Goal: Task Accomplishment & Management: Complete application form

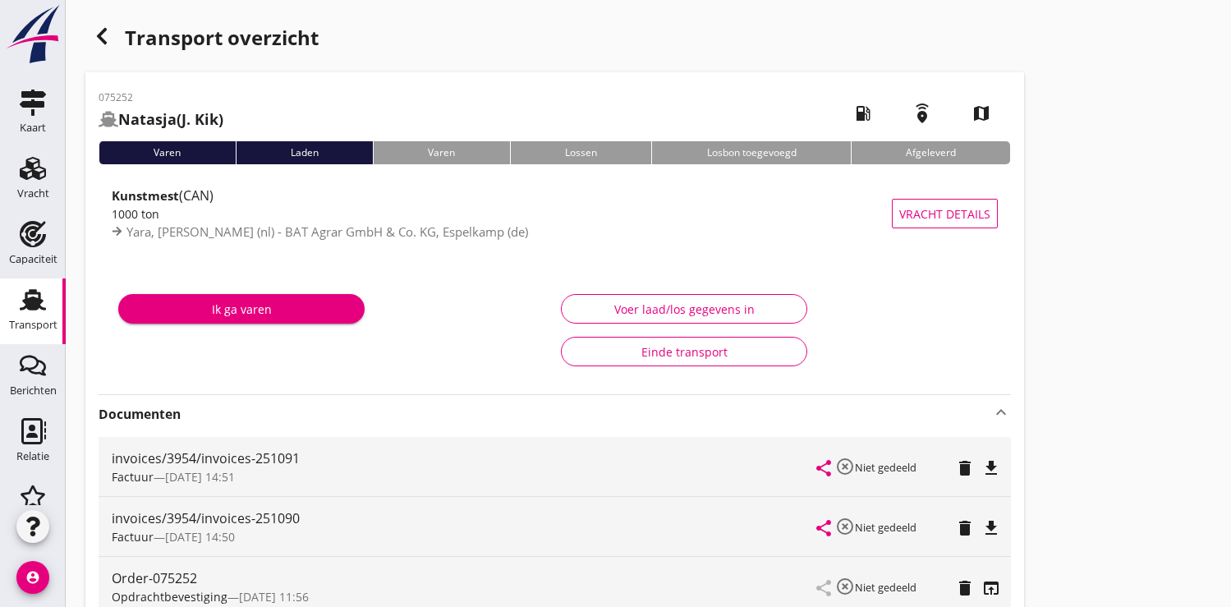
scroll to position [1077, 0]
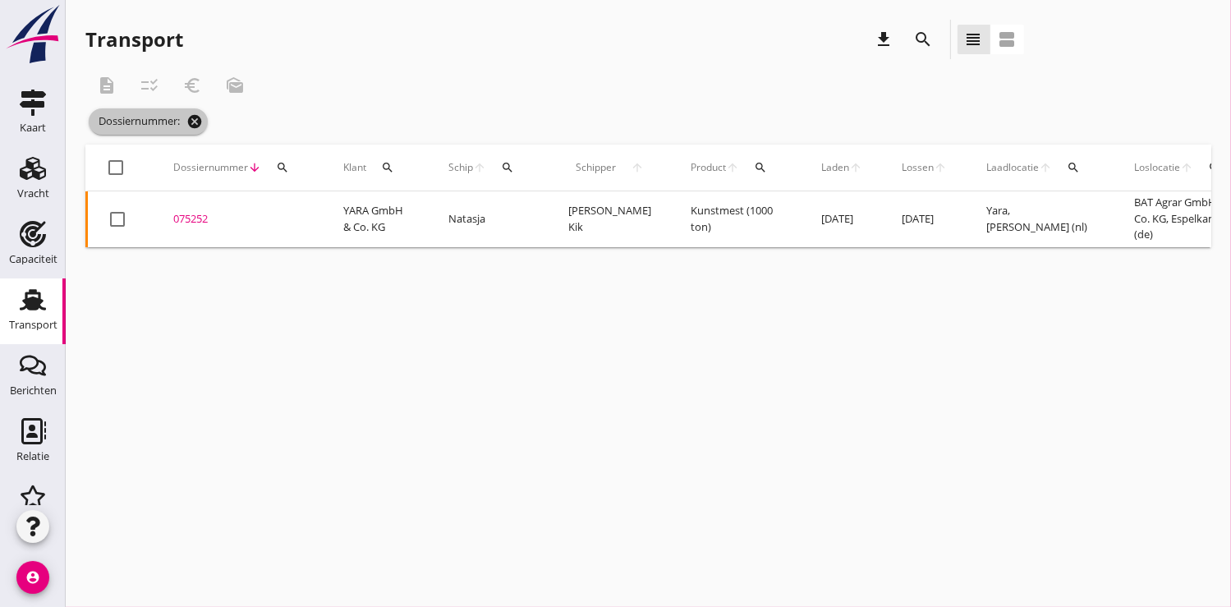
click at [197, 124] on icon "cancel" at bounding box center [194, 121] width 16 height 16
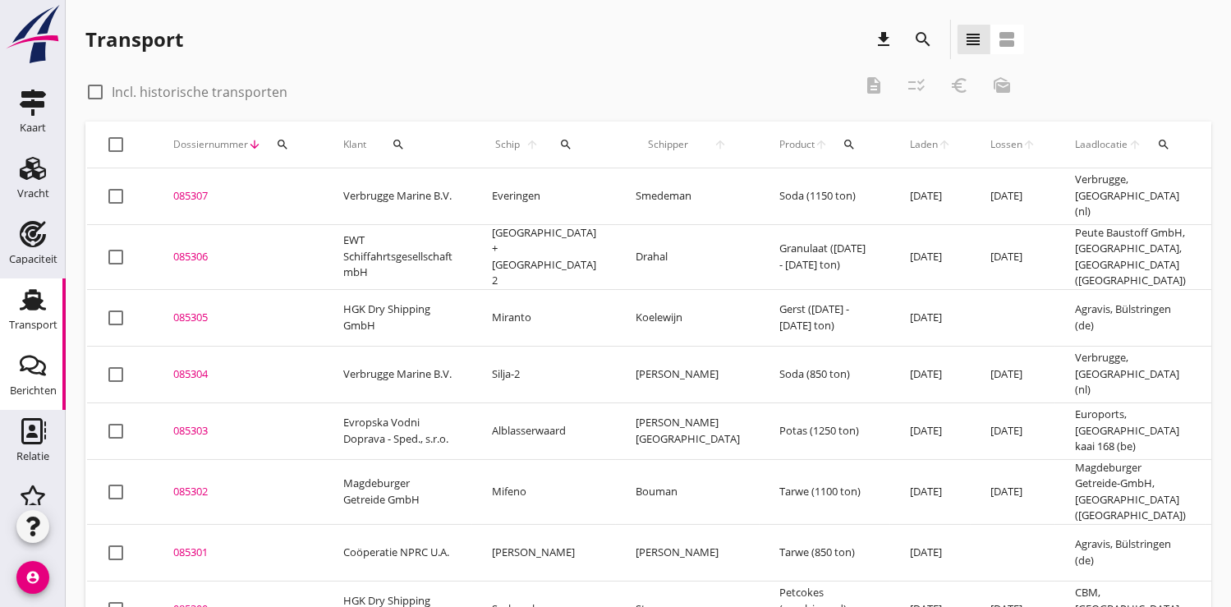
scroll to position [170, 0]
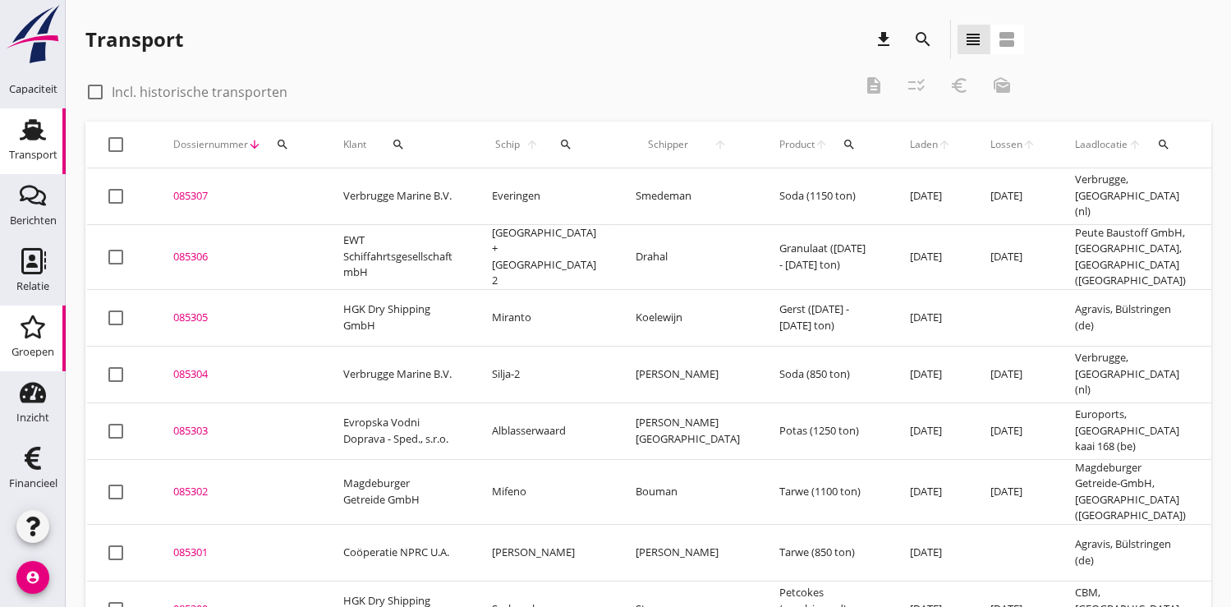
click at [28, 344] on div "Groepen" at bounding box center [33, 351] width 43 height 23
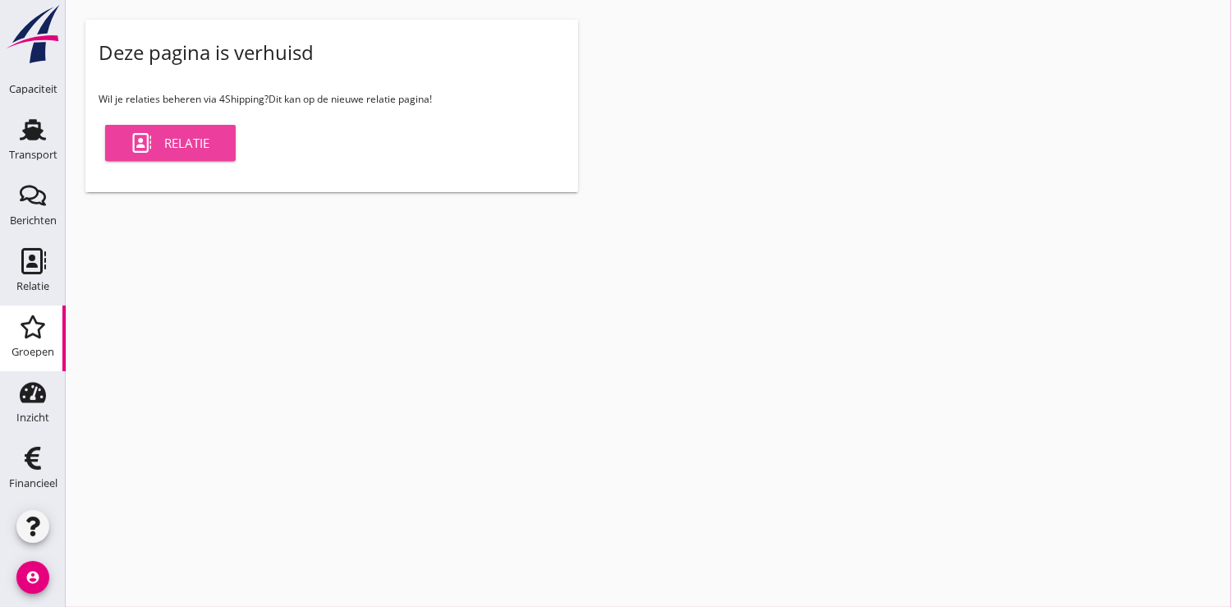
click at [182, 136] on div "Relatie" at bounding box center [170, 143] width 78 height 20
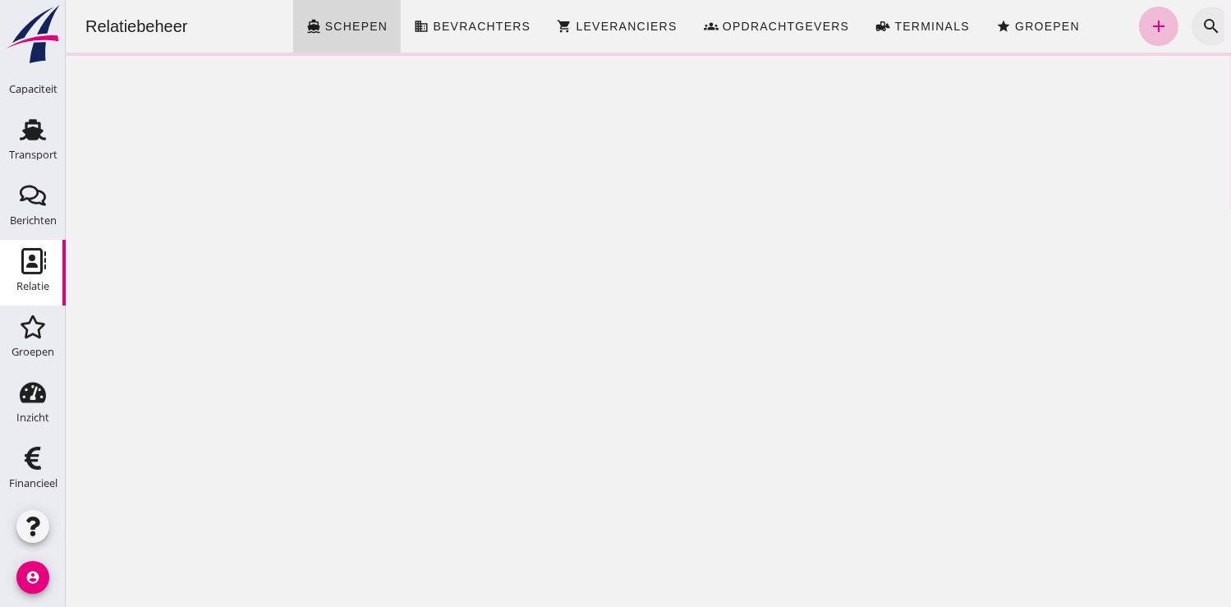
click at [1201, 25] on icon "search" at bounding box center [1211, 26] width 20 height 20
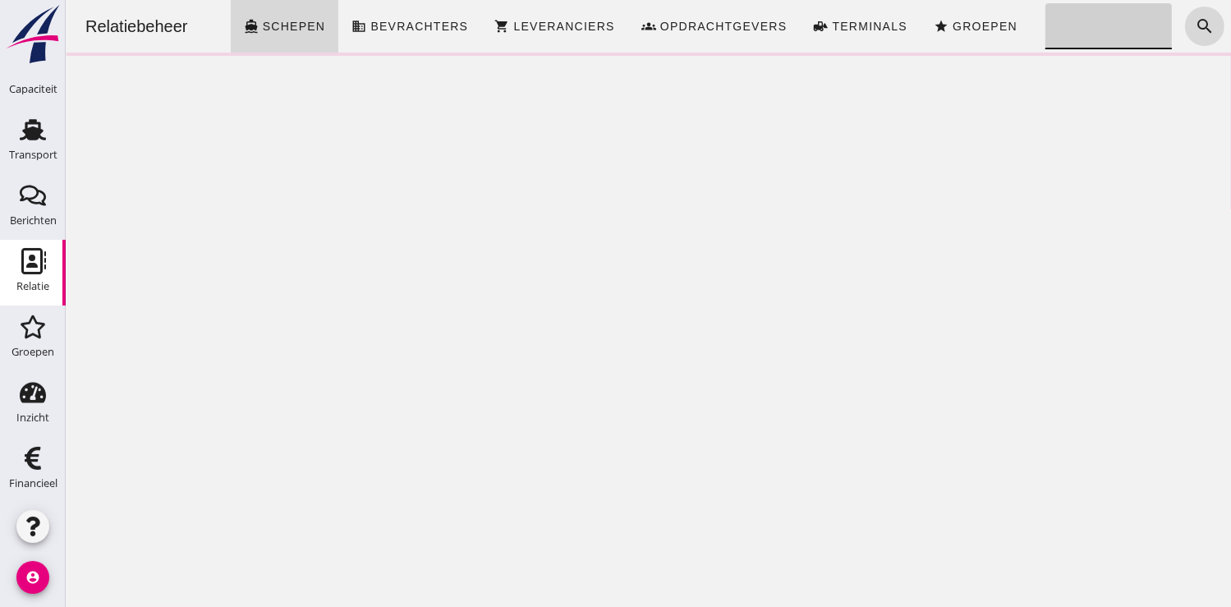
click input "Zoeken..."
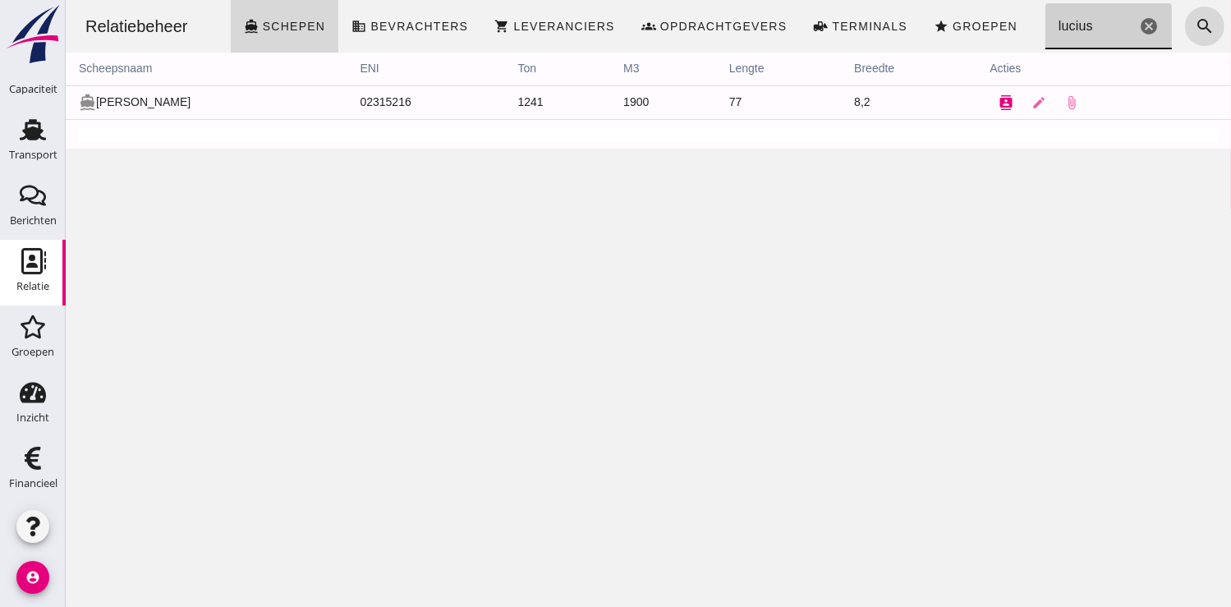
type input "lucius"
click at [998, 100] on icon "contacts" at bounding box center [1005, 102] width 15 height 15
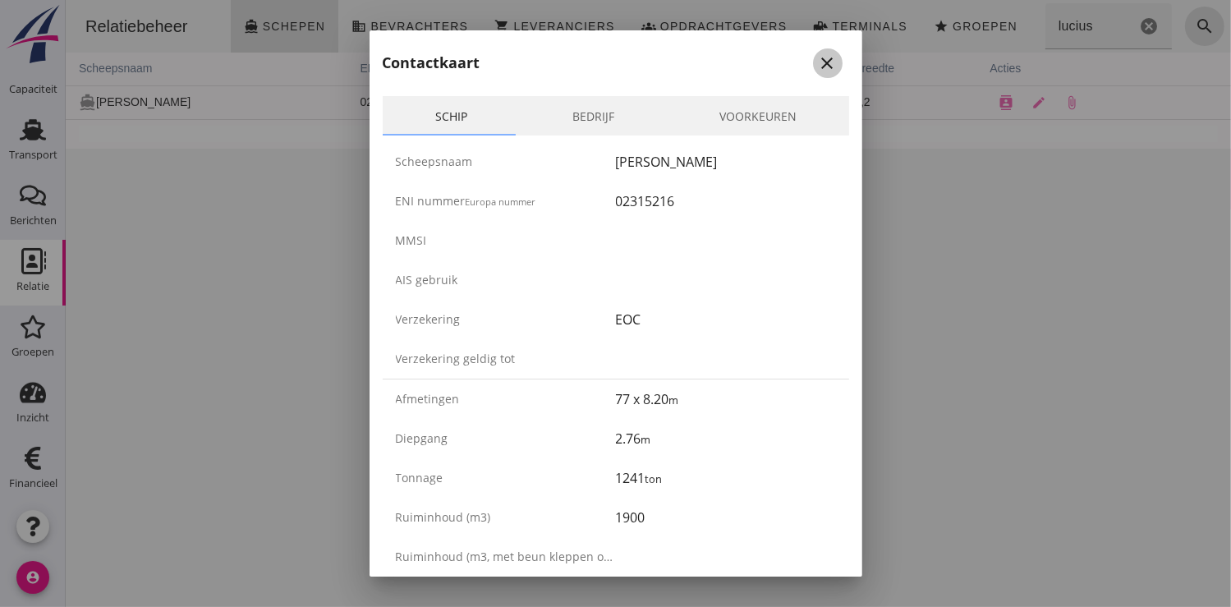
click at [818, 58] on icon "close" at bounding box center [828, 63] width 20 height 20
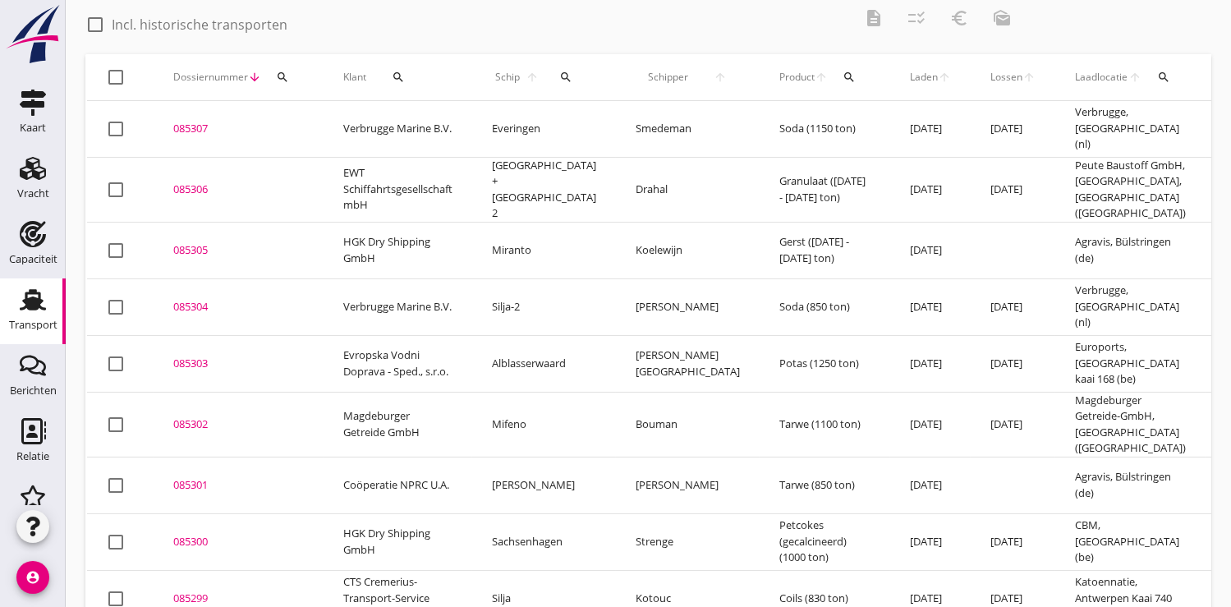
scroll to position [158, 0]
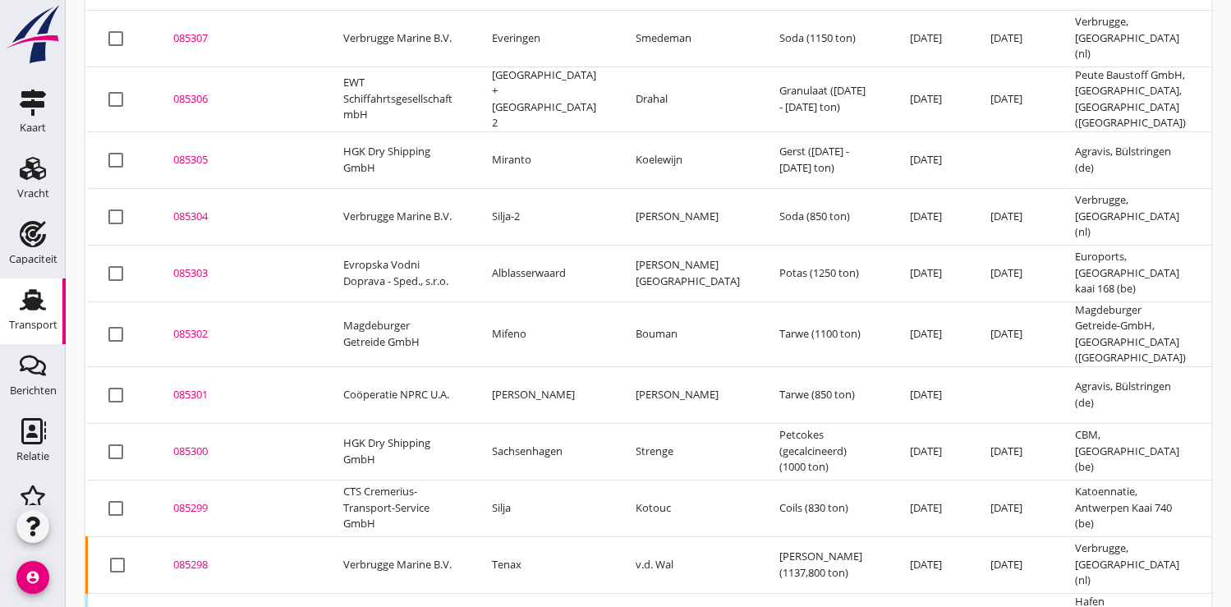
click at [186, 444] on div "085300" at bounding box center [238, 452] width 131 height 16
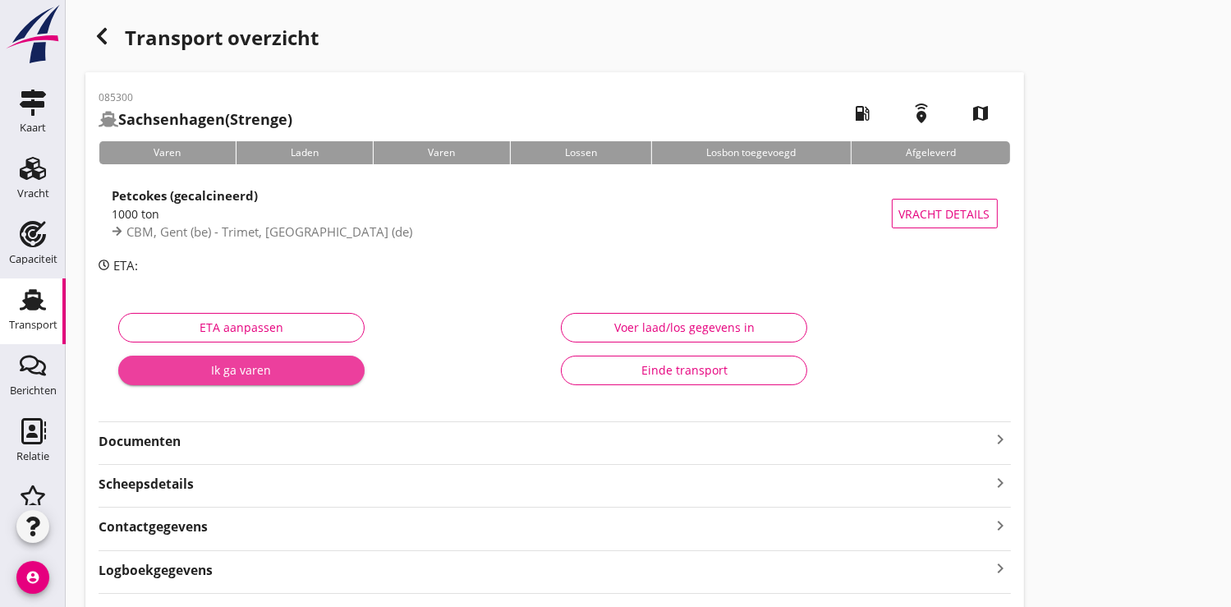
click at [229, 373] on div "Ik ga varen" at bounding box center [241, 369] width 220 height 17
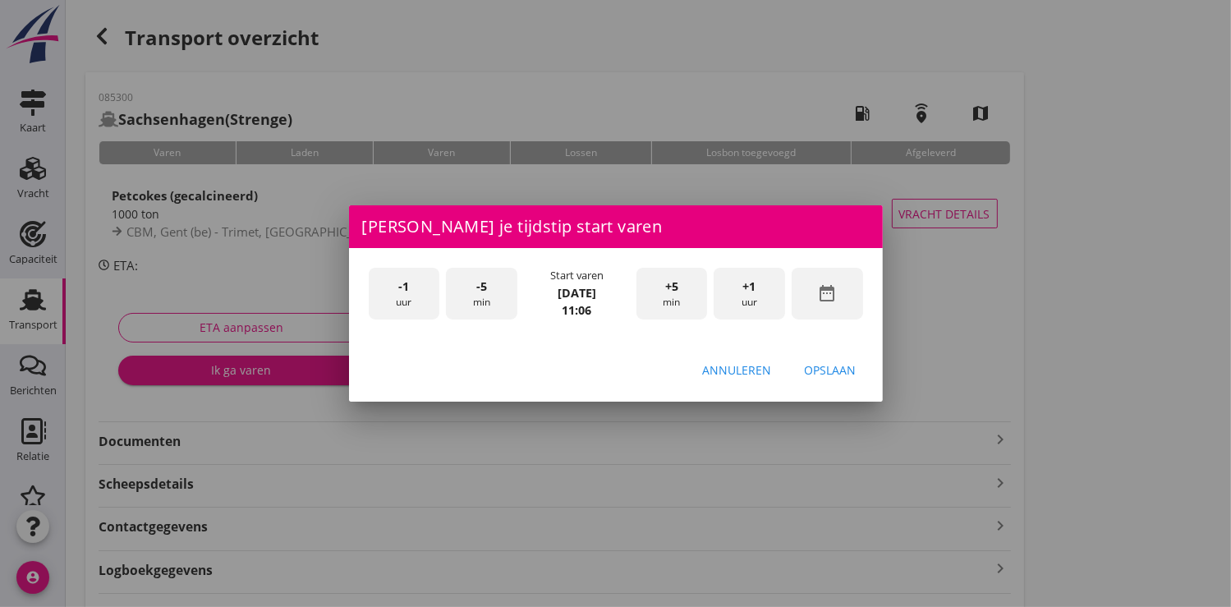
click at [829, 298] on icon "date_range" at bounding box center [827, 293] width 20 height 20
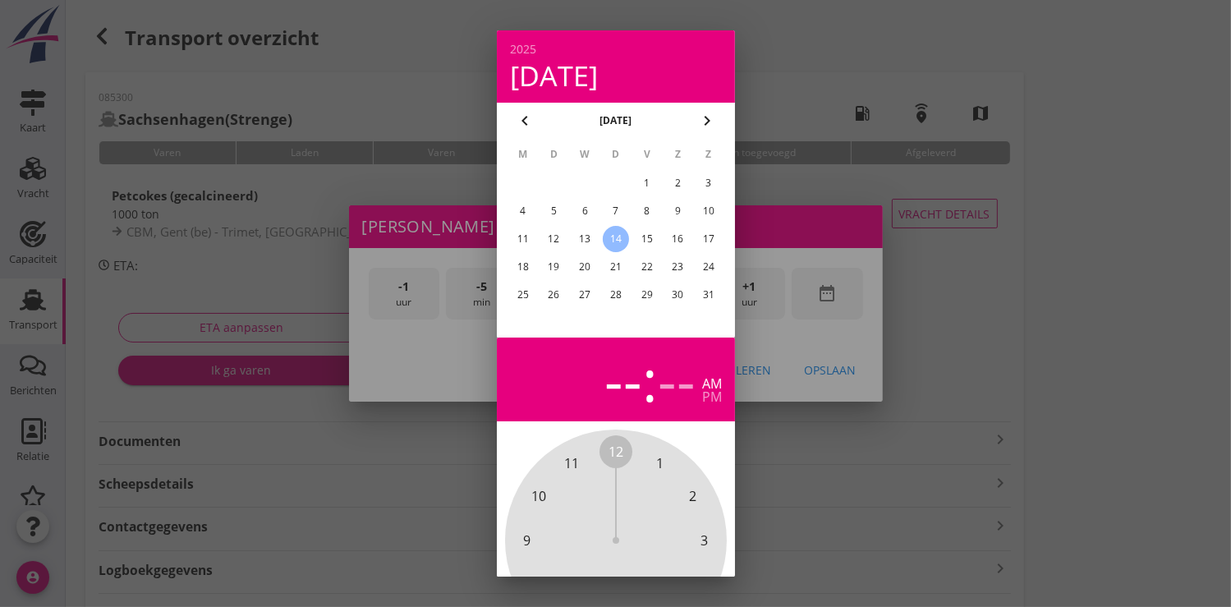
click at [582, 242] on div "13" at bounding box center [585, 239] width 26 height 26
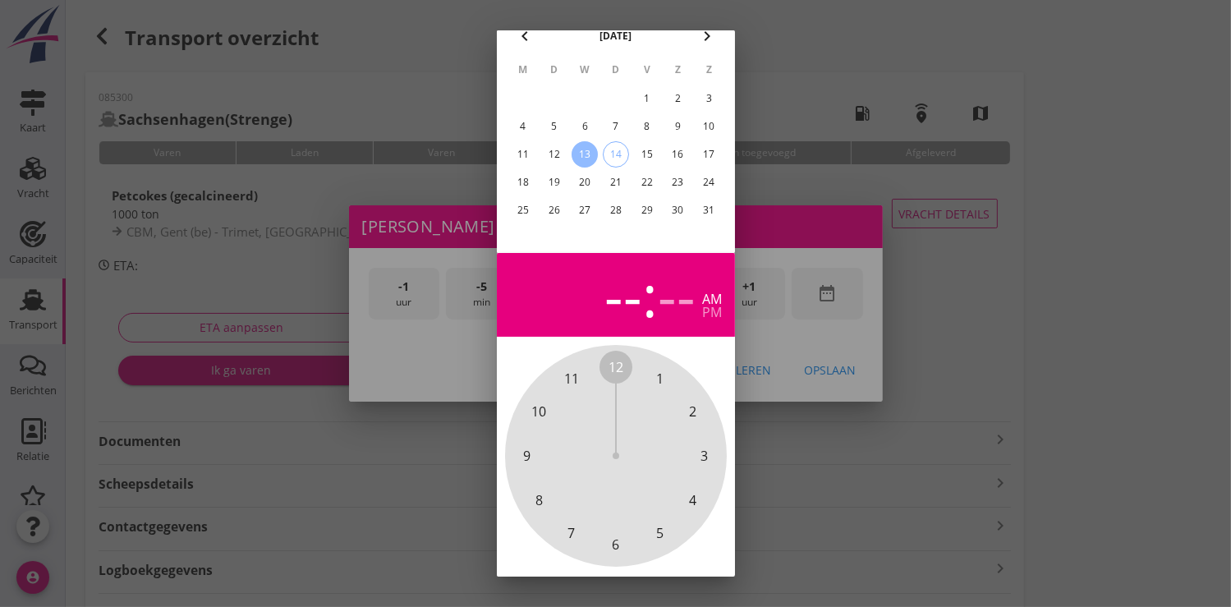
scroll to position [152, 0]
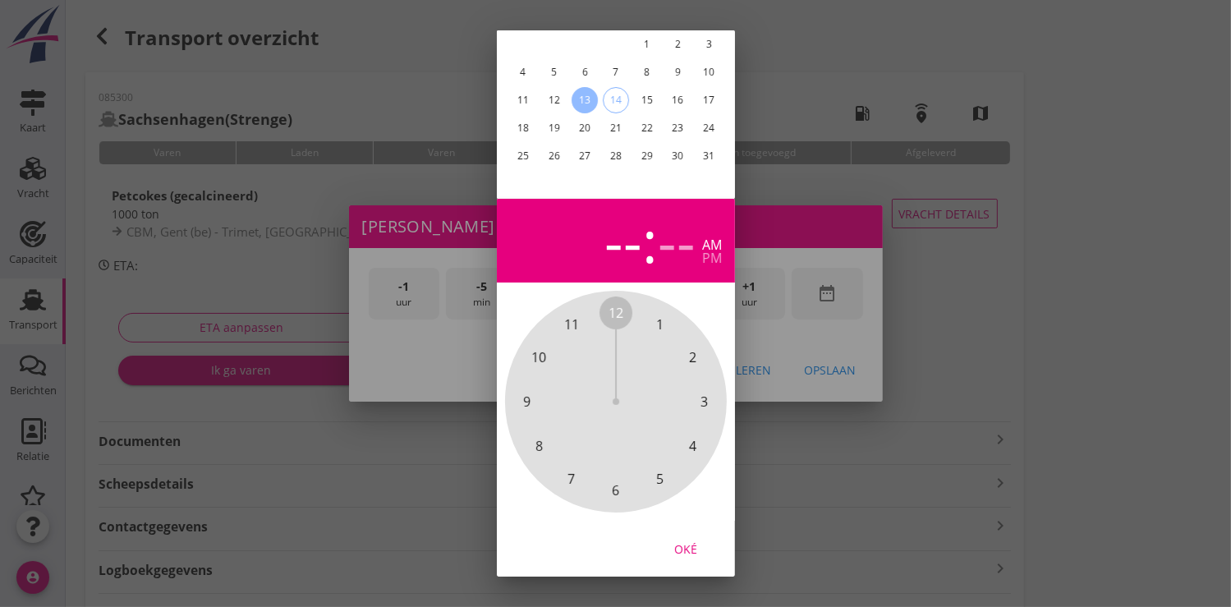
click at [699, 540] on div "Oké" at bounding box center [686, 548] width 46 height 17
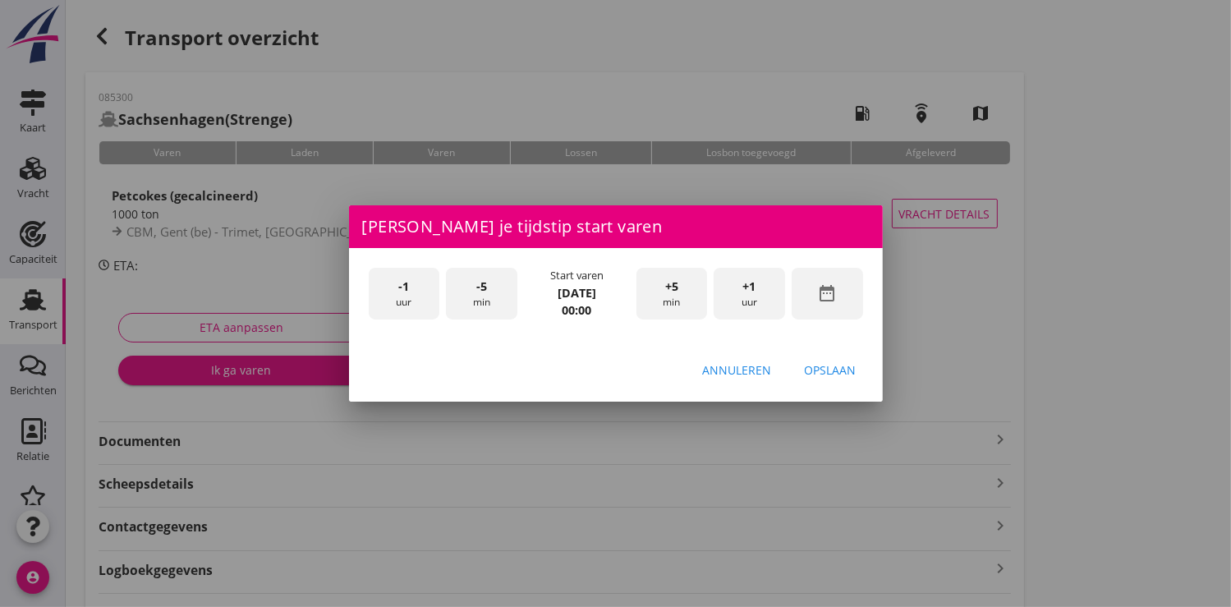
click at [753, 292] on span "+1" at bounding box center [749, 287] width 13 height 18
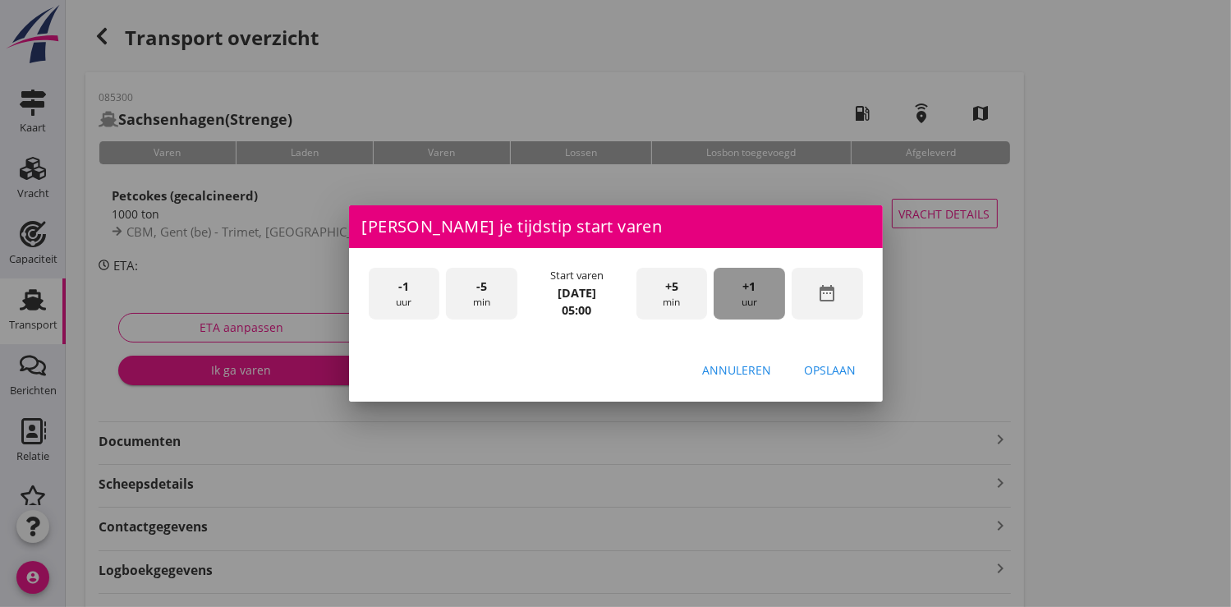
click at [753, 292] on span "+1" at bounding box center [749, 287] width 13 height 18
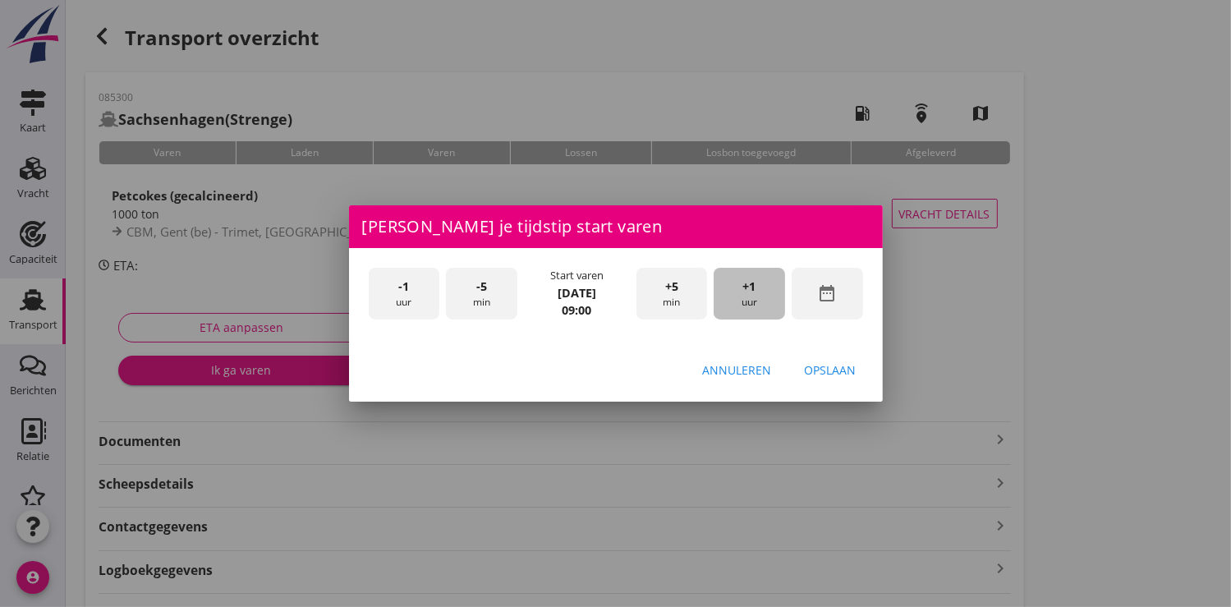
click at [753, 292] on span "+1" at bounding box center [749, 287] width 13 height 18
click at [823, 370] on div "Opslaan" at bounding box center [831, 369] width 52 height 17
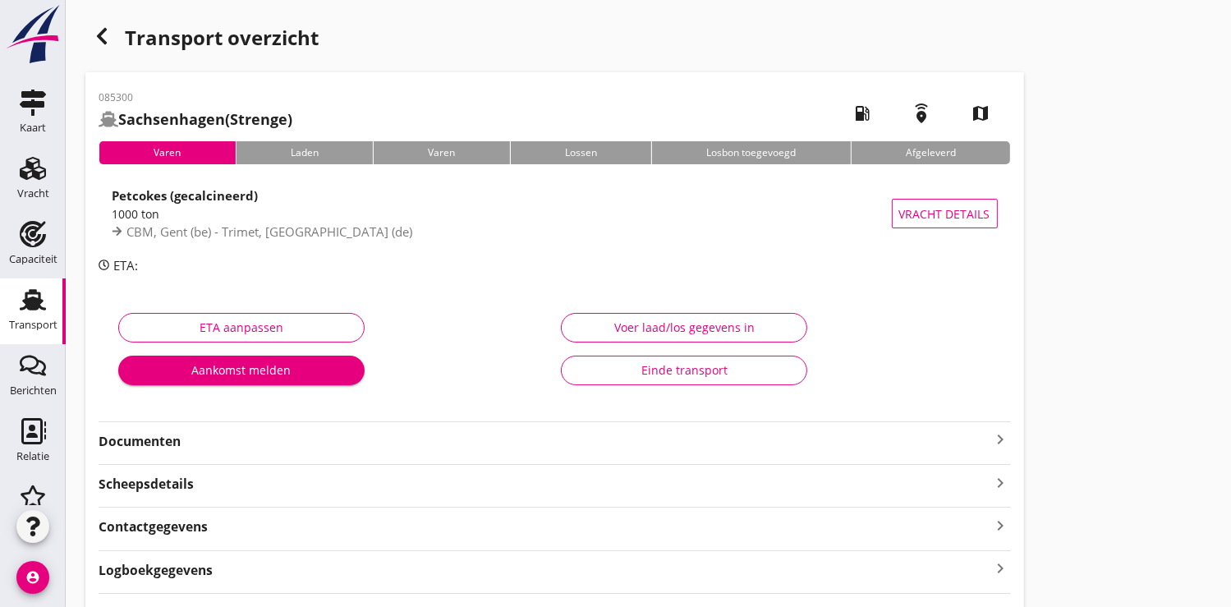
click at [266, 366] on div "Aankomst melden" at bounding box center [241, 369] width 220 height 17
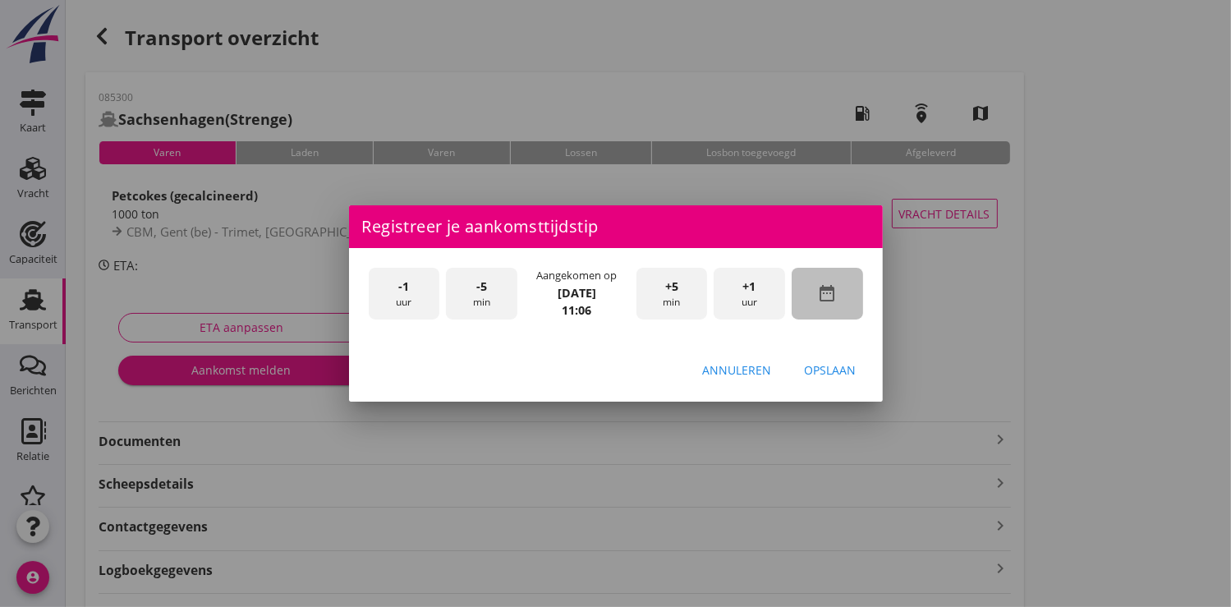
click at [826, 288] on icon "date_range" at bounding box center [827, 293] width 20 height 20
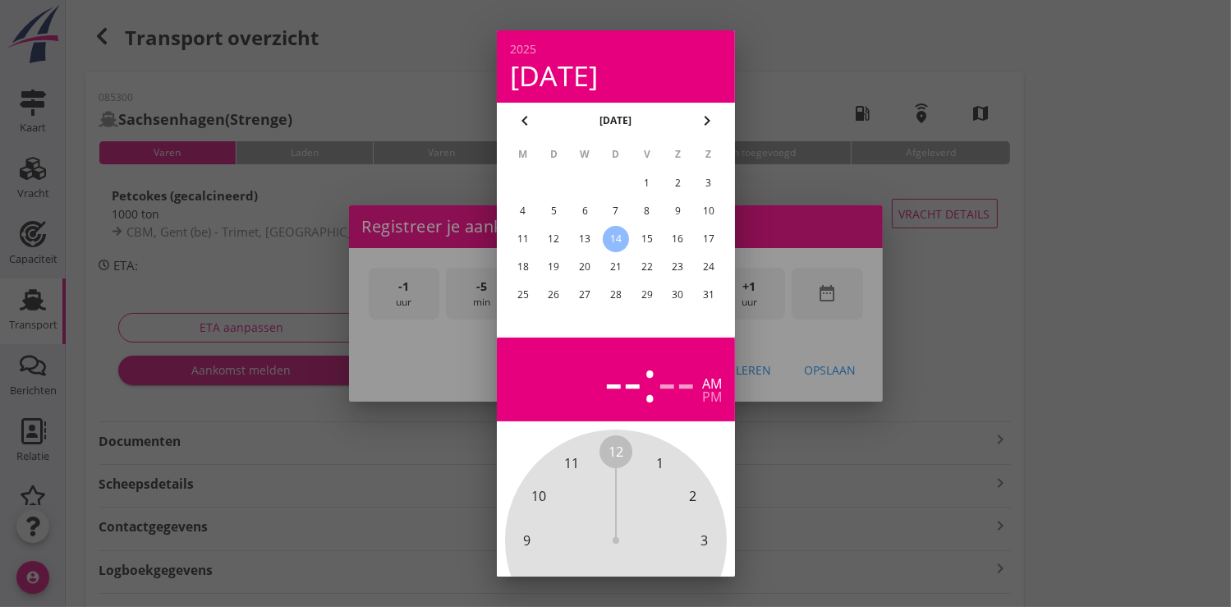
click at [587, 242] on div "13" at bounding box center [585, 239] width 26 height 26
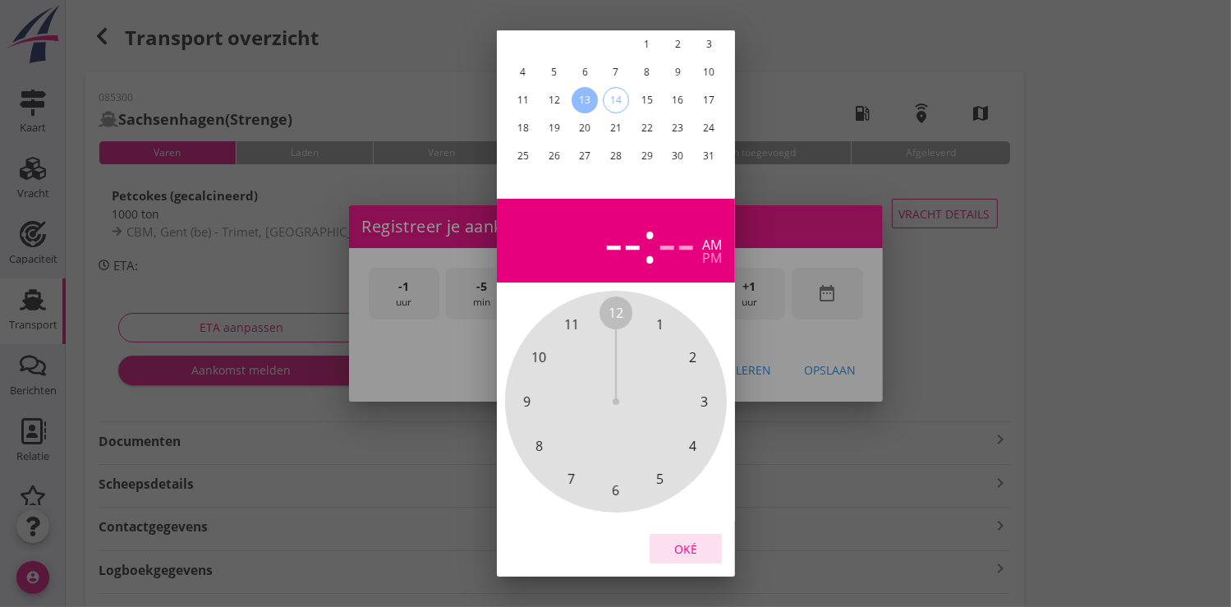
drag, startPoint x: 688, startPoint y: 536, endPoint x: 724, endPoint y: 412, distance: 129.2
click at [688, 540] on div "Oké" at bounding box center [686, 548] width 46 height 17
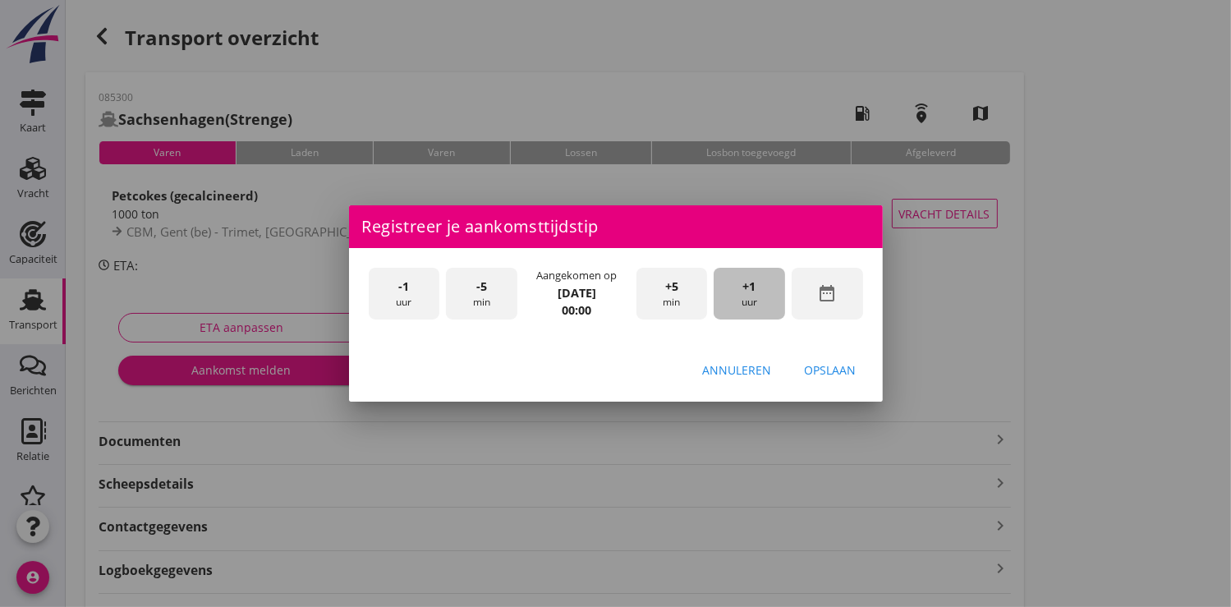
click at [756, 290] on span "+1" at bounding box center [749, 287] width 13 height 18
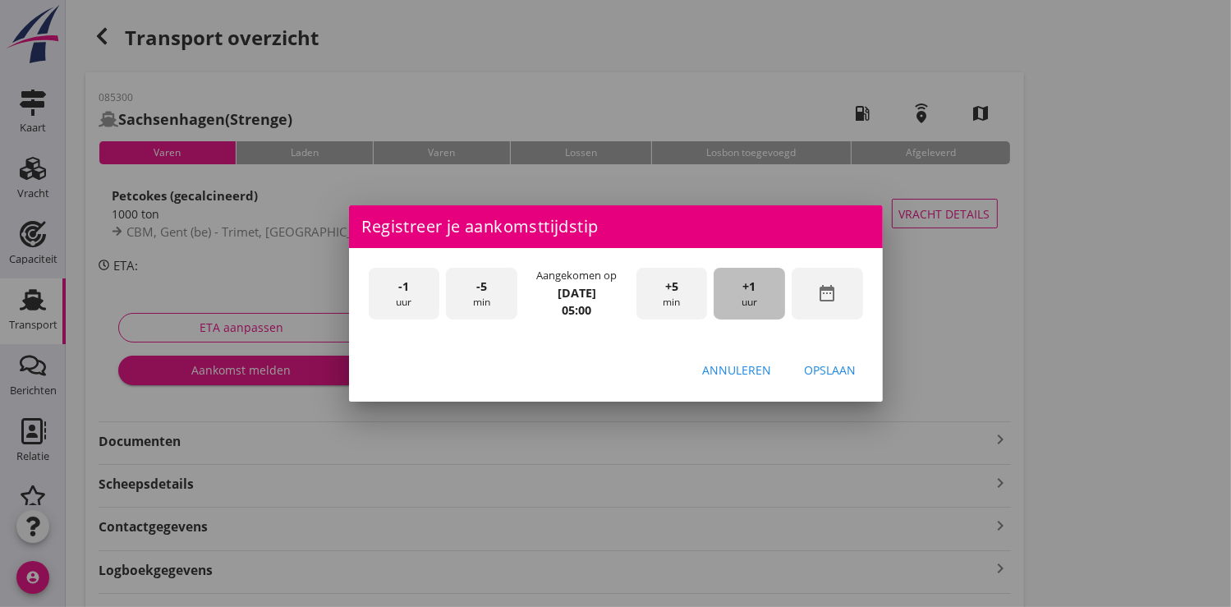
click at [756, 290] on span "+1" at bounding box center [749, 287] width 13 height 18
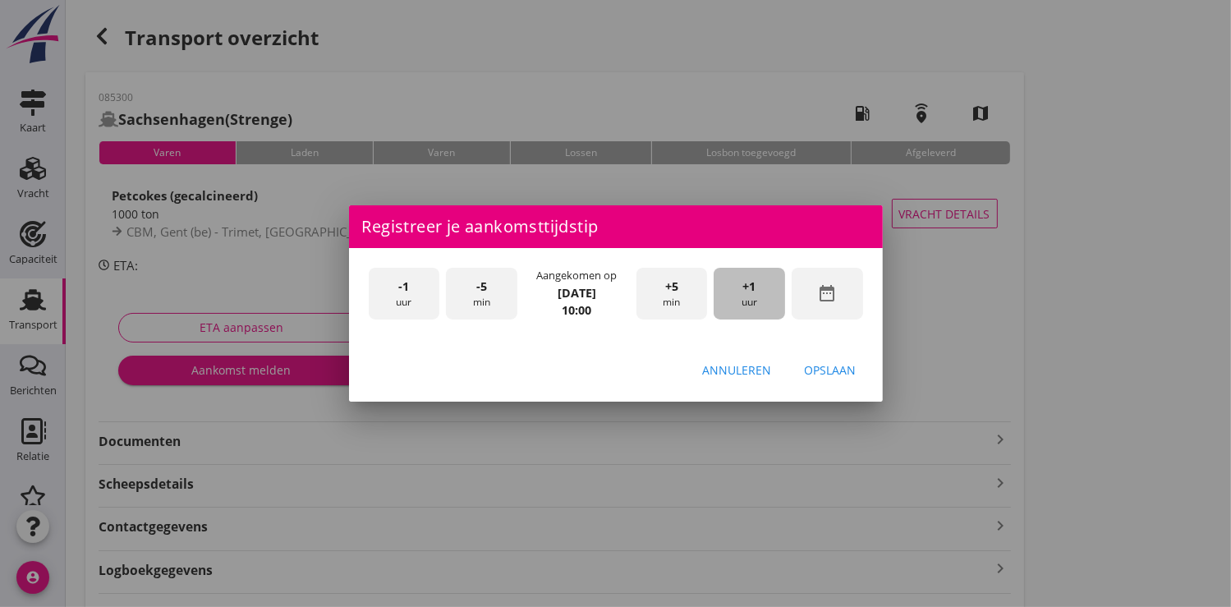
click at [756, 290] on span "+1" at bounding box center [749, 287] width 13 height 18
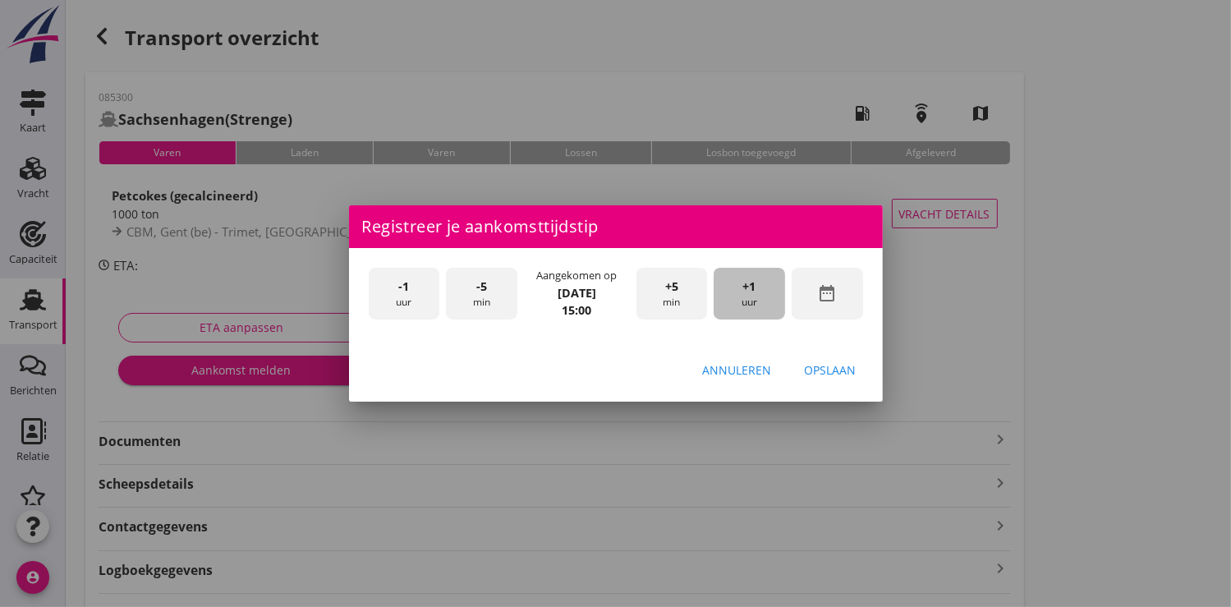
click at [756, 290] on span "+1" at bounding box center [749, 287] width 13 height 18
click at [754, 297] on div "+1 uur" at bounding box center [749, 294] width 71 height 52
click at [835, 375] on div "Opslaan" at bounding box center [831, 369] width 52 height 17
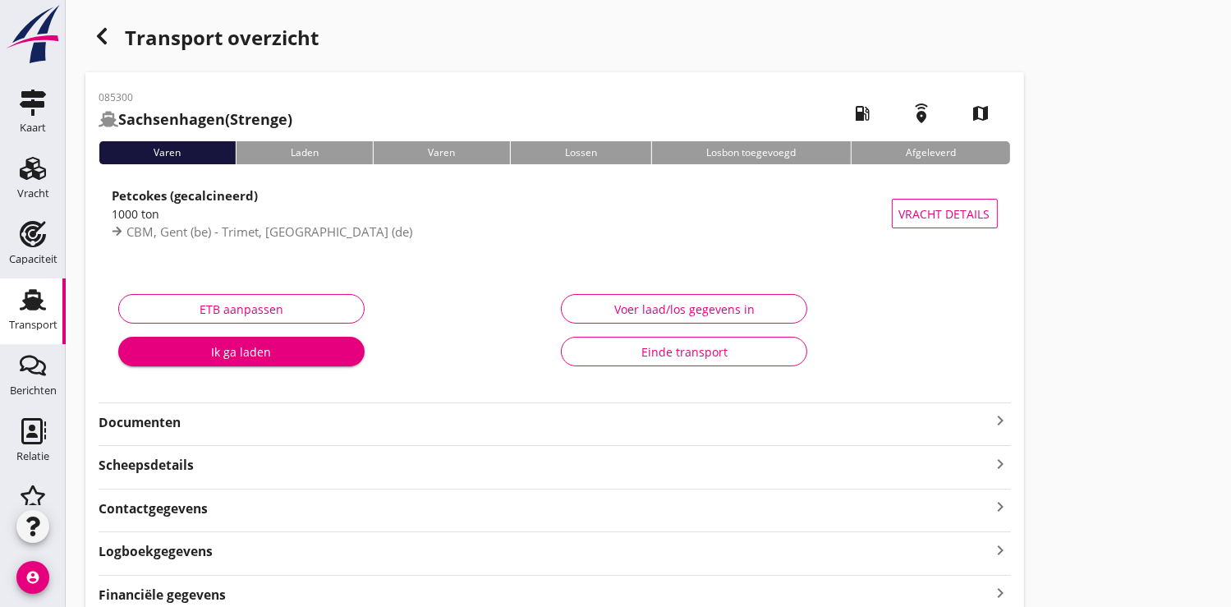
click at [245, 342] on button "Ik ga laden" at bounding box center [241, 352] width 246 height 30
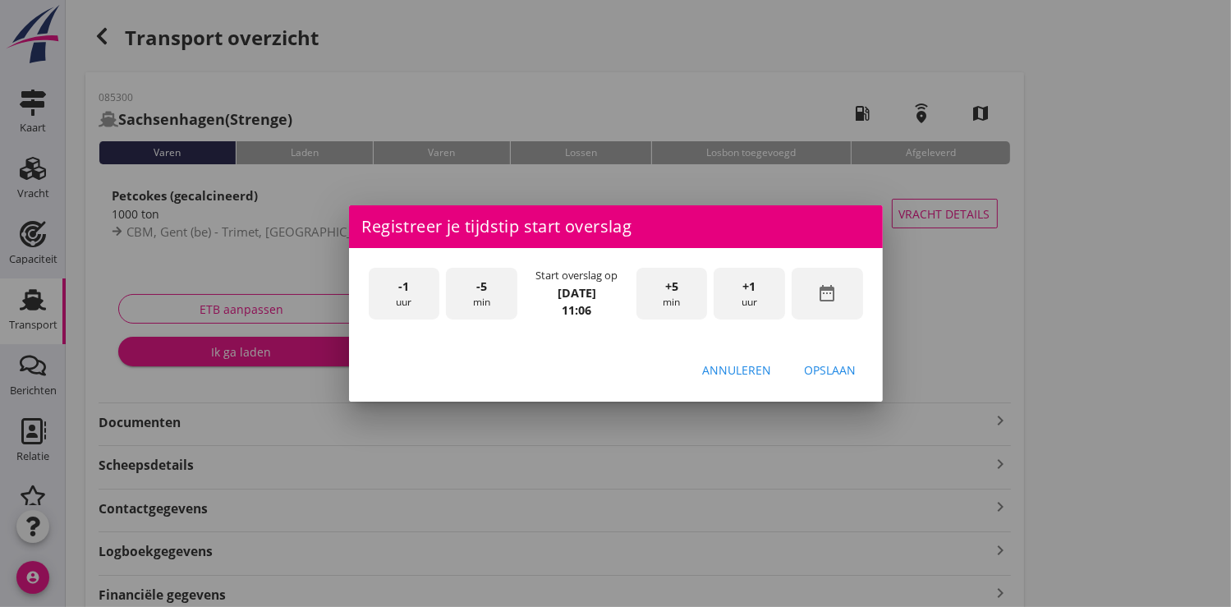
click at [407, 303] on div "-1 uur" at bounding box center [404, 294] width 71 height 52
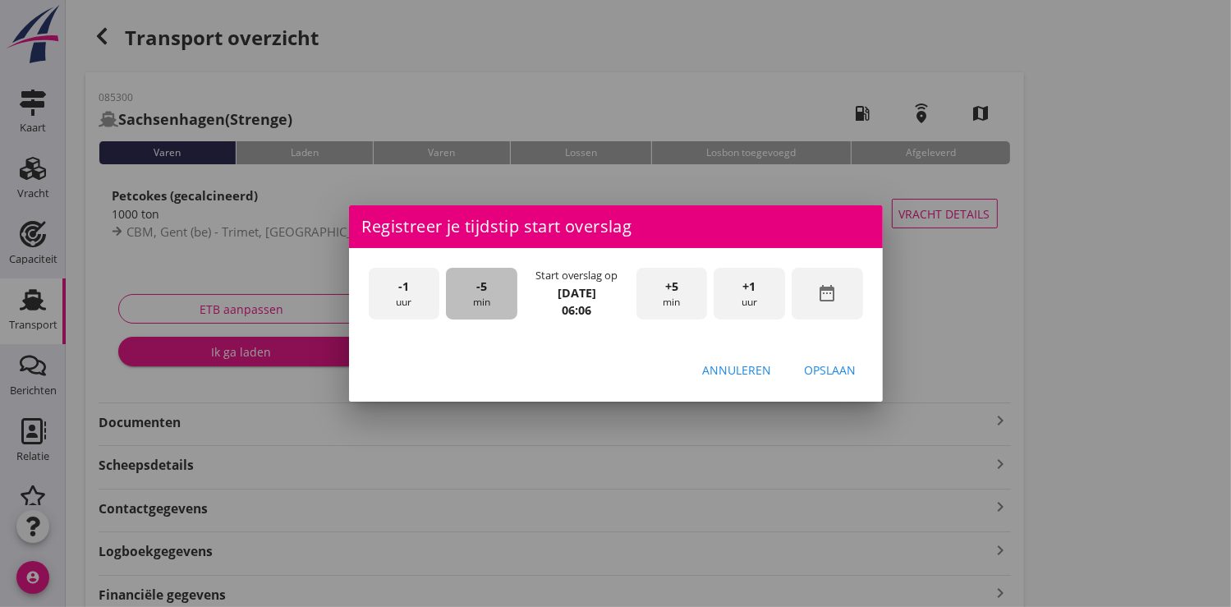
click at [481, 297] on div "-5 min" at bounding box center [481, 294] width 71 height 52
click at [680, 297] on div "+5 min" at bounding box center [672, 294] width 71 height 52
click at [822, 370] on div "Opslaan" at bounding box center [831, 369] width 52 height 17
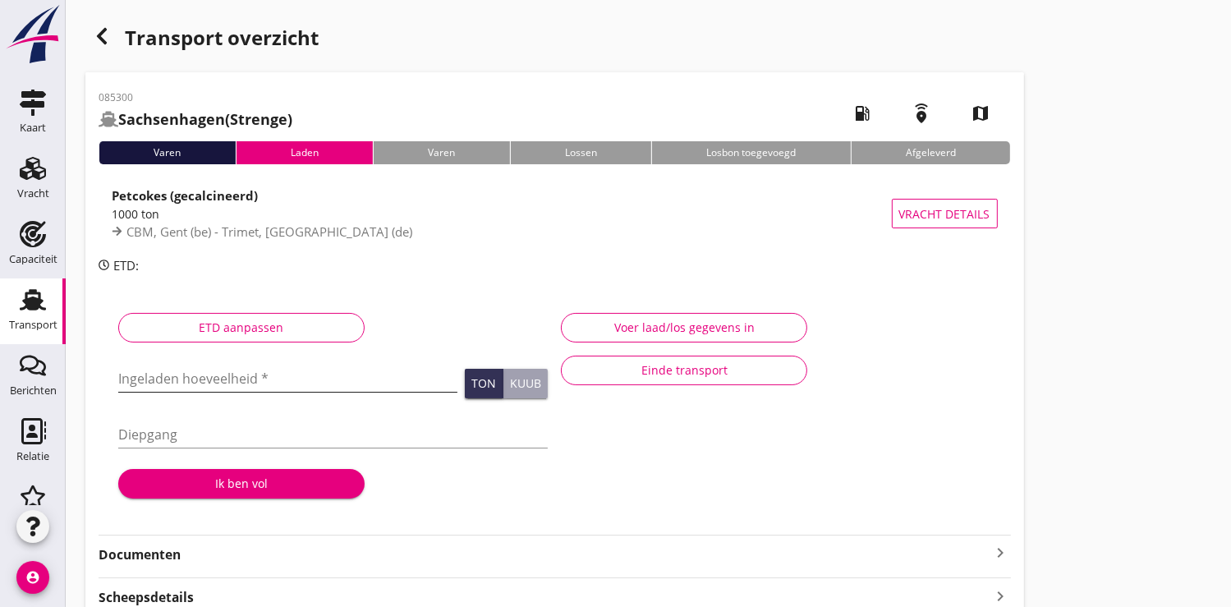
click at [200, 383] on input "Ingeladen hoeveelheid *" at bounding box center [287, 379] width 339 height 26
type input "1007.576"
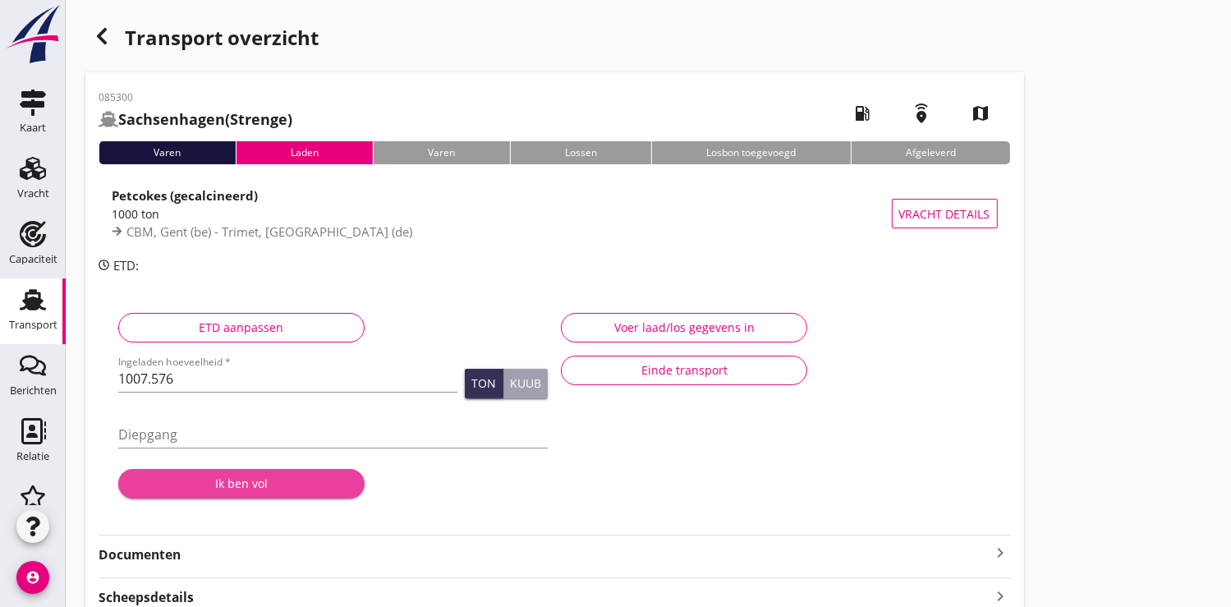
click at [266, 484] on div "Ik ben vol" at bounding box center [241, 483] width 220 height 17
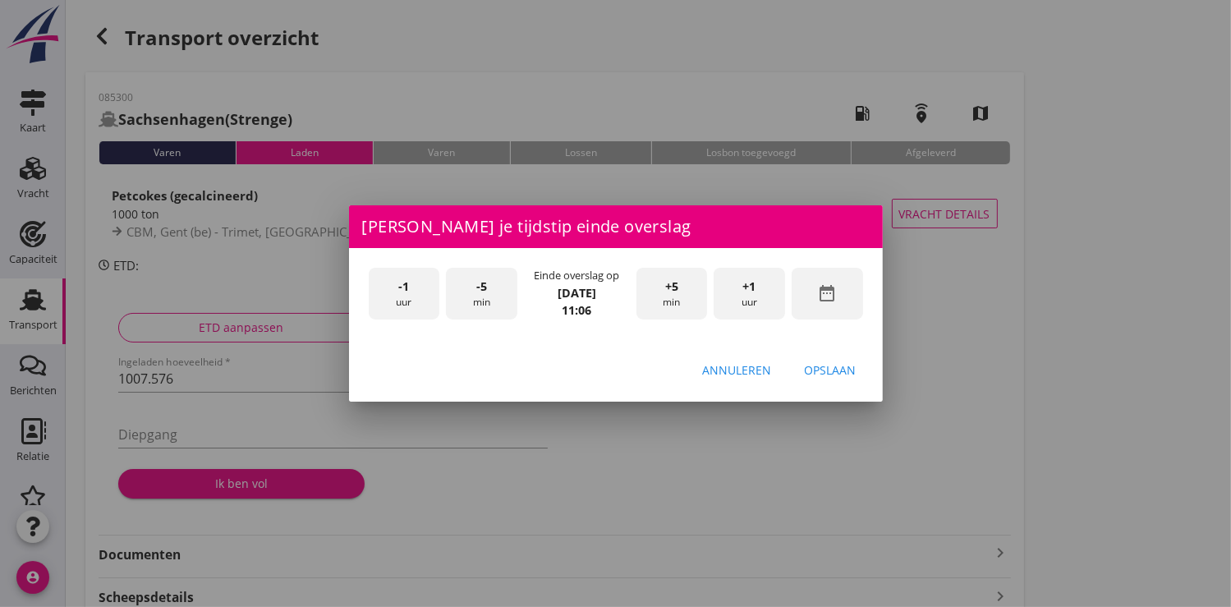
click at [411, 301] on div "-1 uur" at bounding box center [404, 294] width 71 height 52
click at [670, 286] on span "+5" at bounding box center [671, 287] width 13 height 18
click at [819, 363] on div "Opslaan" at bounding box center [831, 369] width 52 height 17
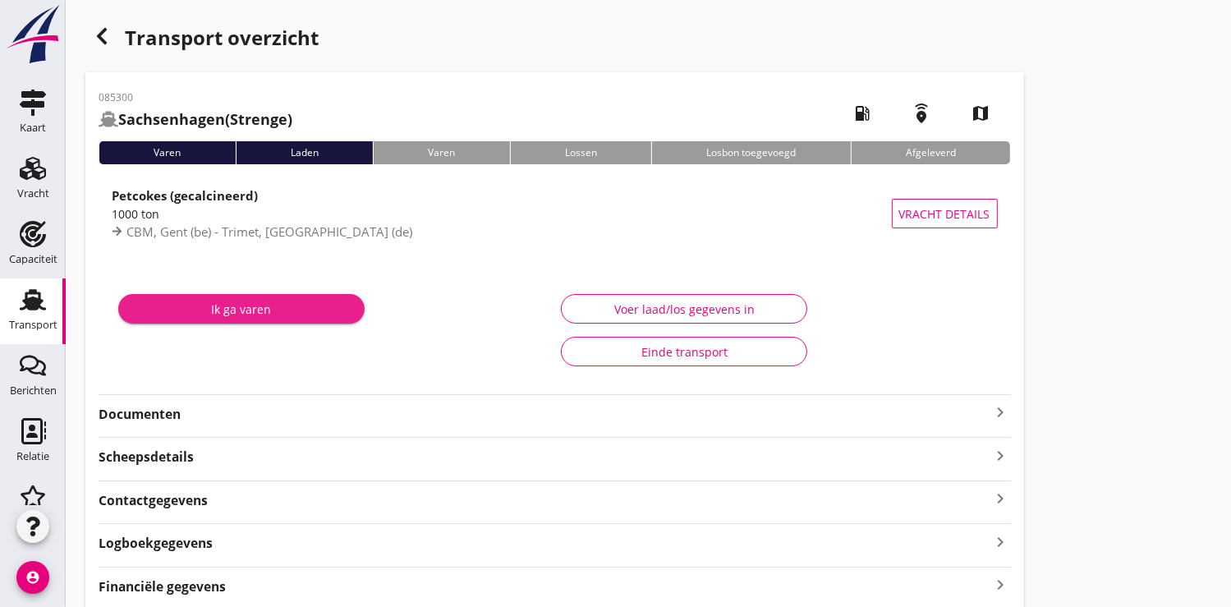
click at [298, 312] on div "Ik ga varen" at bounding box center [241, 309] width 220 height 17
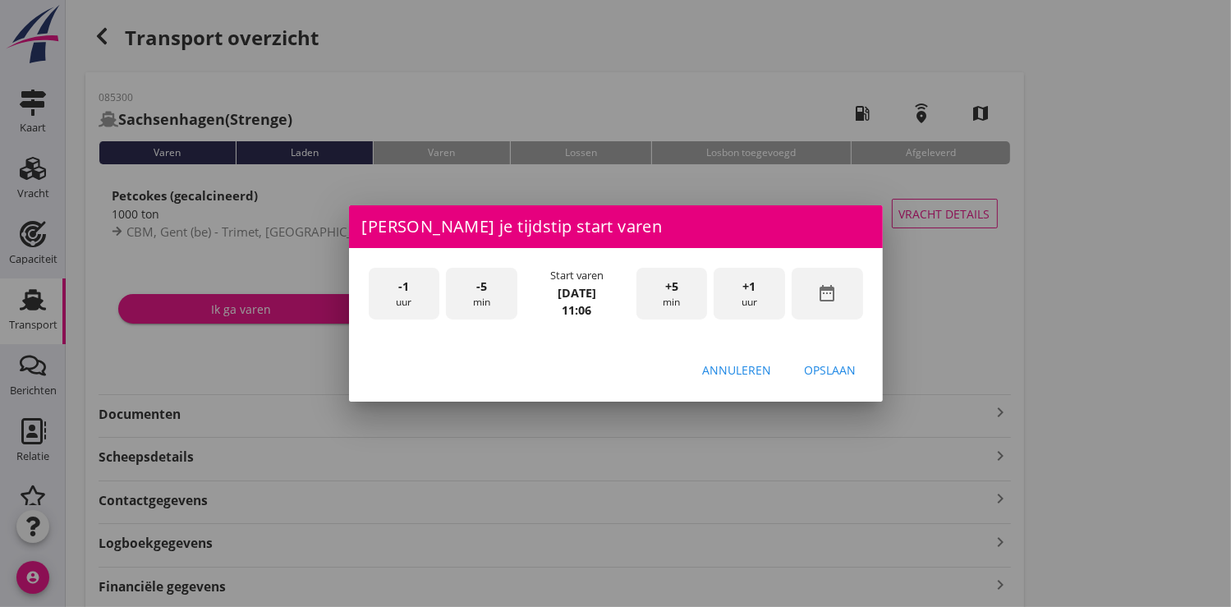
click at [416, 294] on div "-1 uur" at bounding box center [404, 294] width 71 height 52
click at [508, 294] on div "-5 min" at bounding box center [481, 294] width 71 height 52
click at [842, 374] on div "Opslaan" at bounding box center [831, 369] width 52 height 17
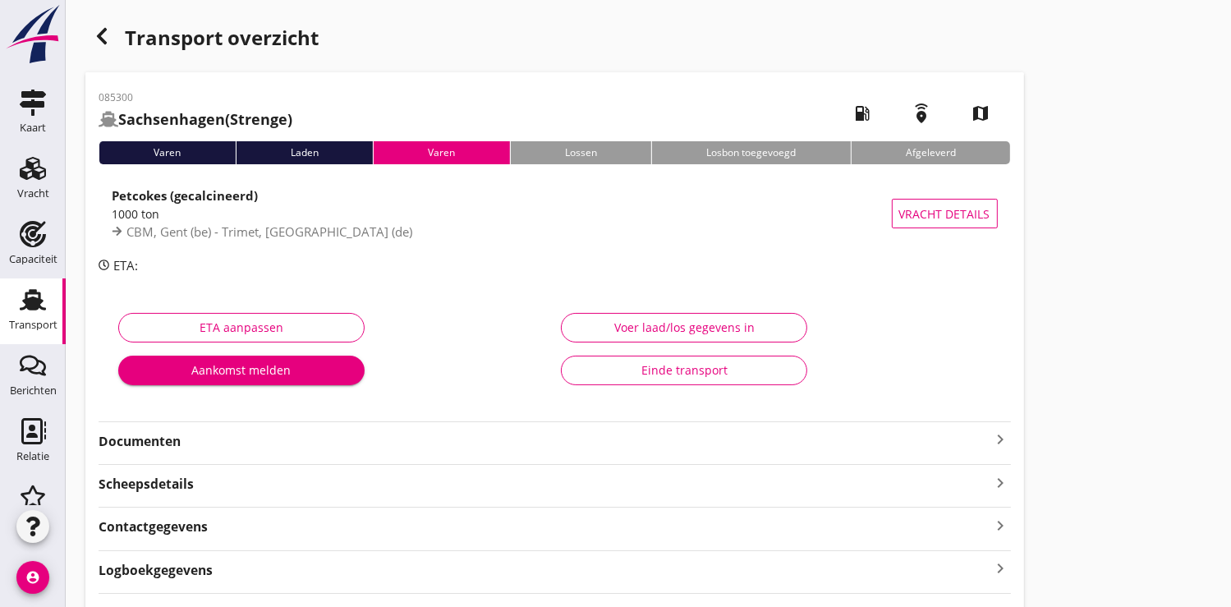
click at [173, 444] on strong "Documenten" at bounding box center [545, 441] width 893 height 19
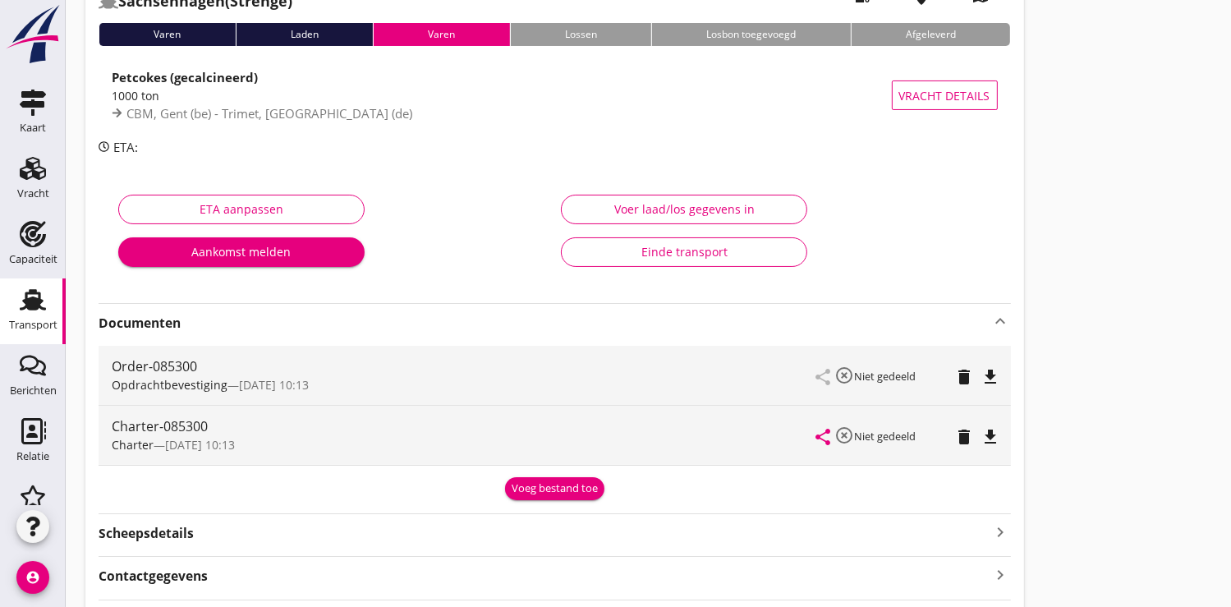
scroll to position [258, 0]
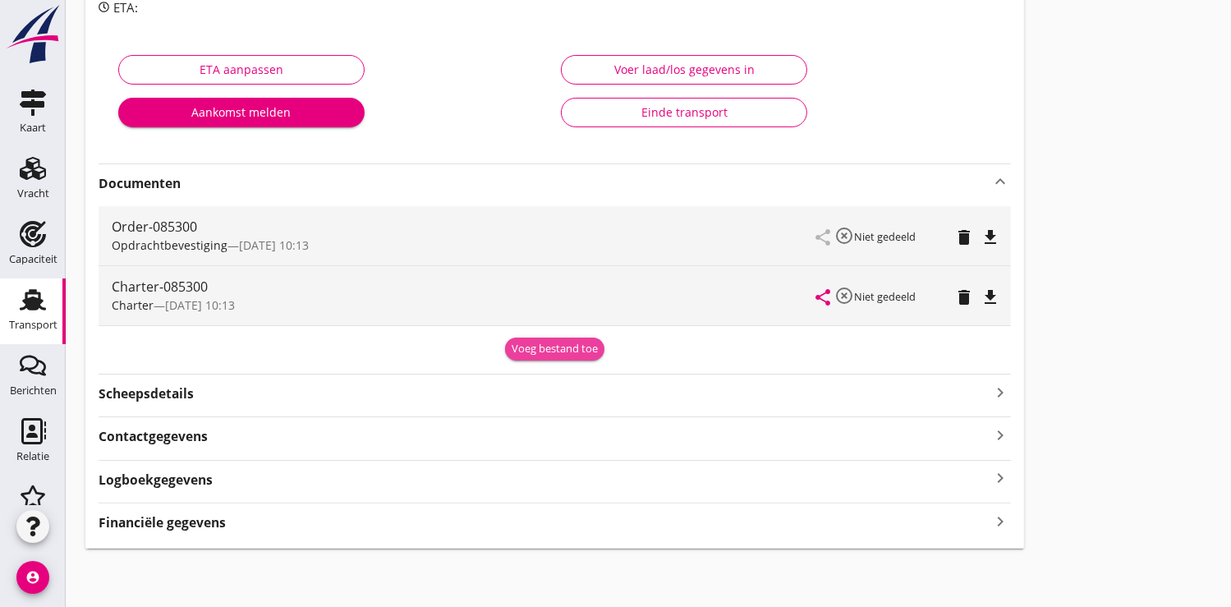
click at [538, 346] on div "Voeg bestand toe" at bounding box center [555, 349] width 86 height 16
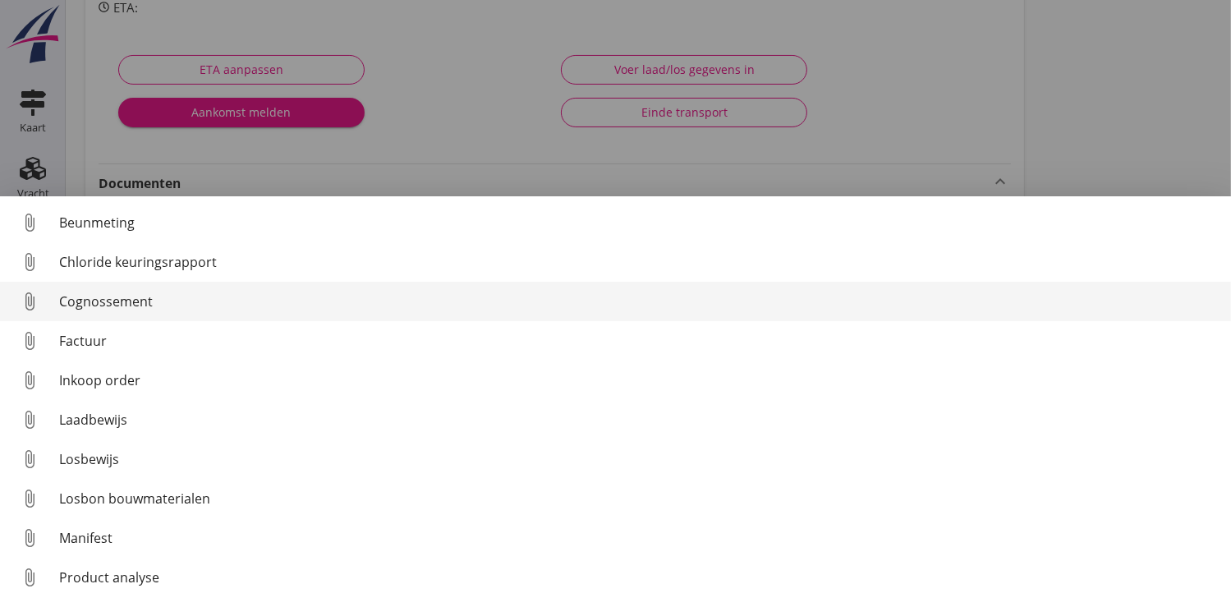
click at [134, 302] on div "Cognossement" at bounding box center [638, 302] width 1159 height 20
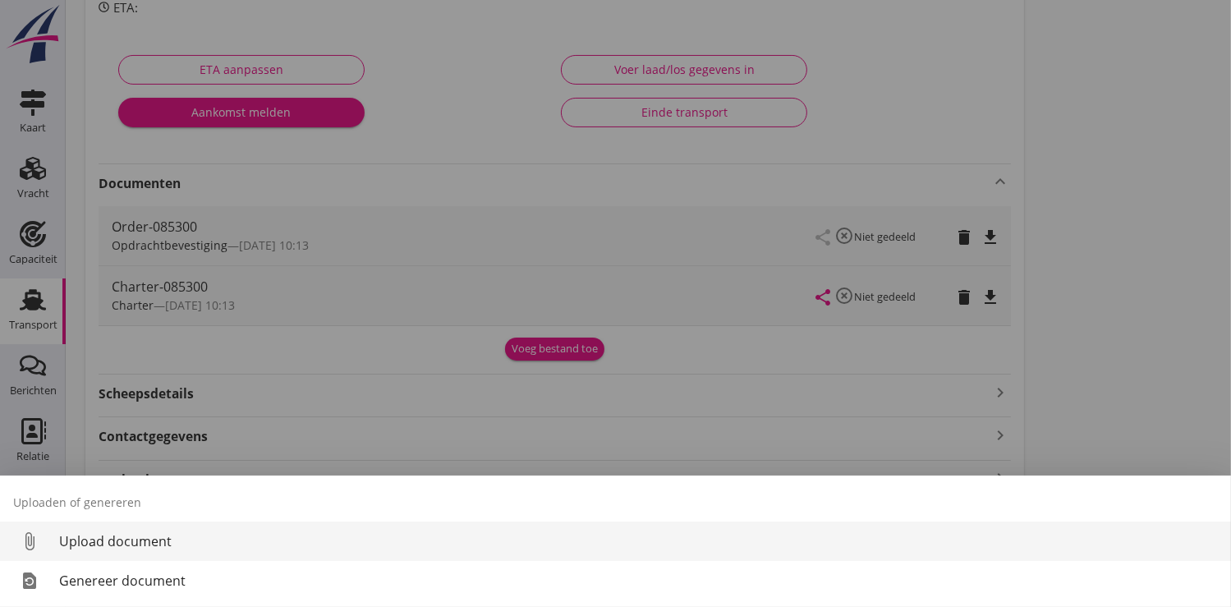
click at [126, 535] on div "Upload document" at bounding box center [638, 542] width 1159 height 20
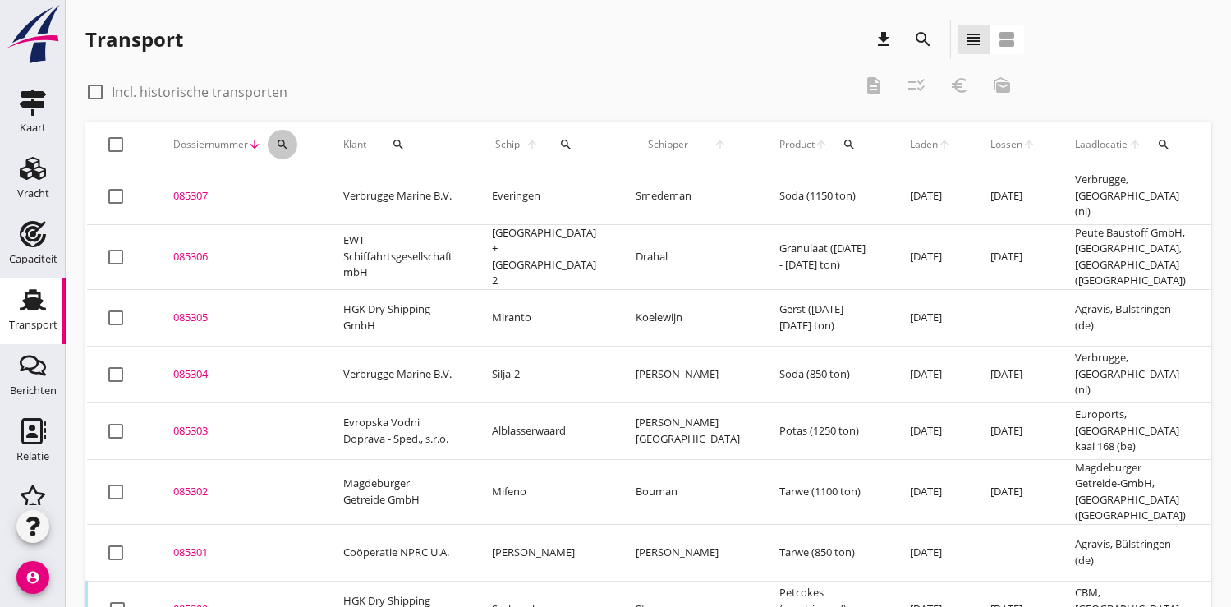
click at [274, 138] on div "search" at bounding box center [283, 144] width 30 height 13
click at [293, 186] on input "Zoeken op dossiernummer..." at bounding box center [359, 192] width 171 height 26
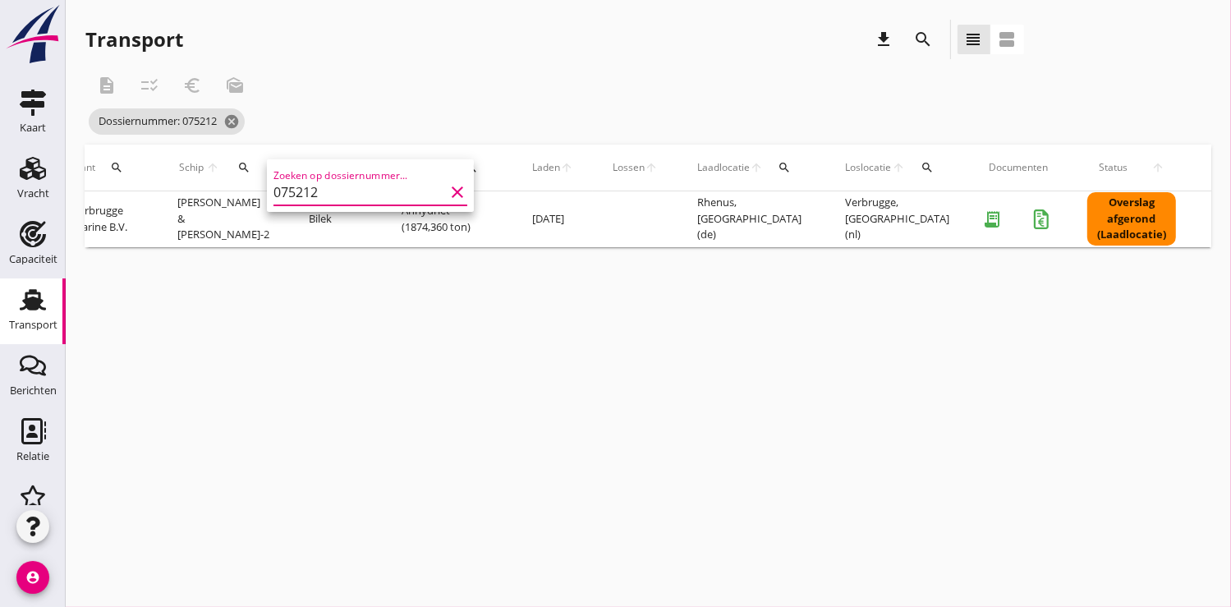
scroll to position [0, 447]
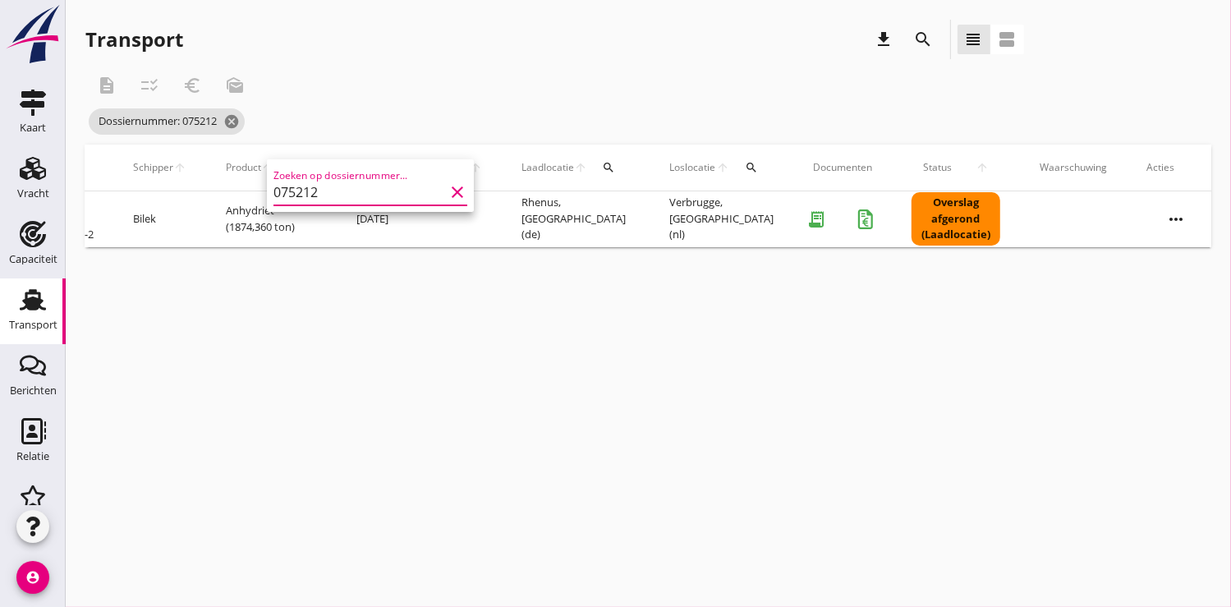
type input "075212"
click at [1167, 221] on icon "more_horiz" at bounding box center [1176, 219] width 46 height 46
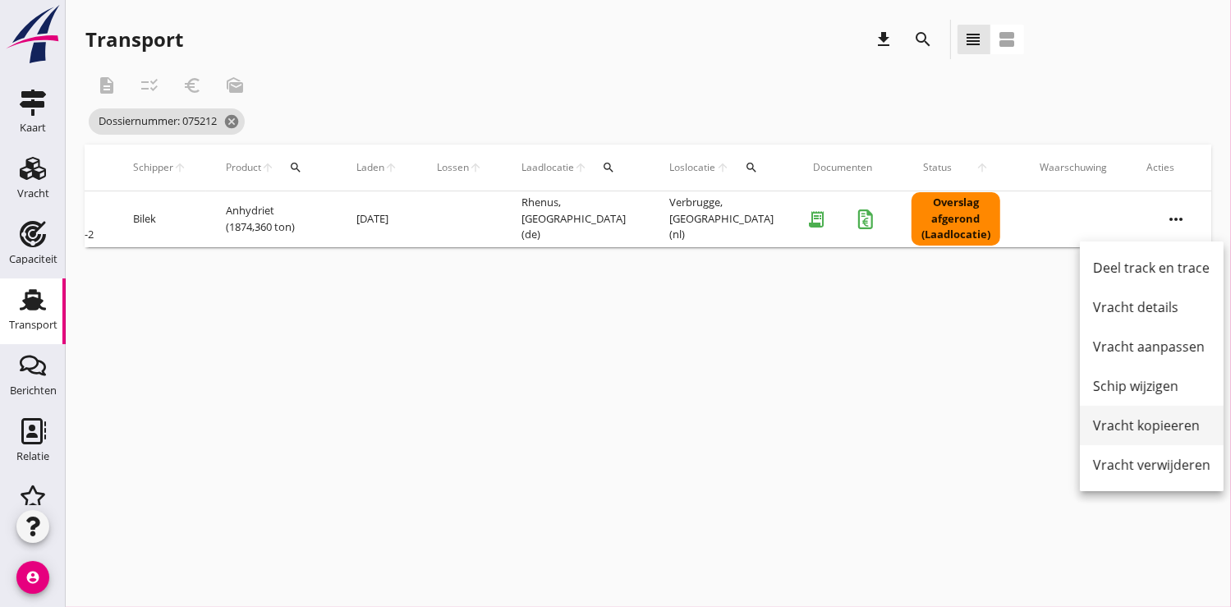
click at [1111, 426] on div "Vracht kopieeren" at bounding box center [1151, 426] width 117 height 20
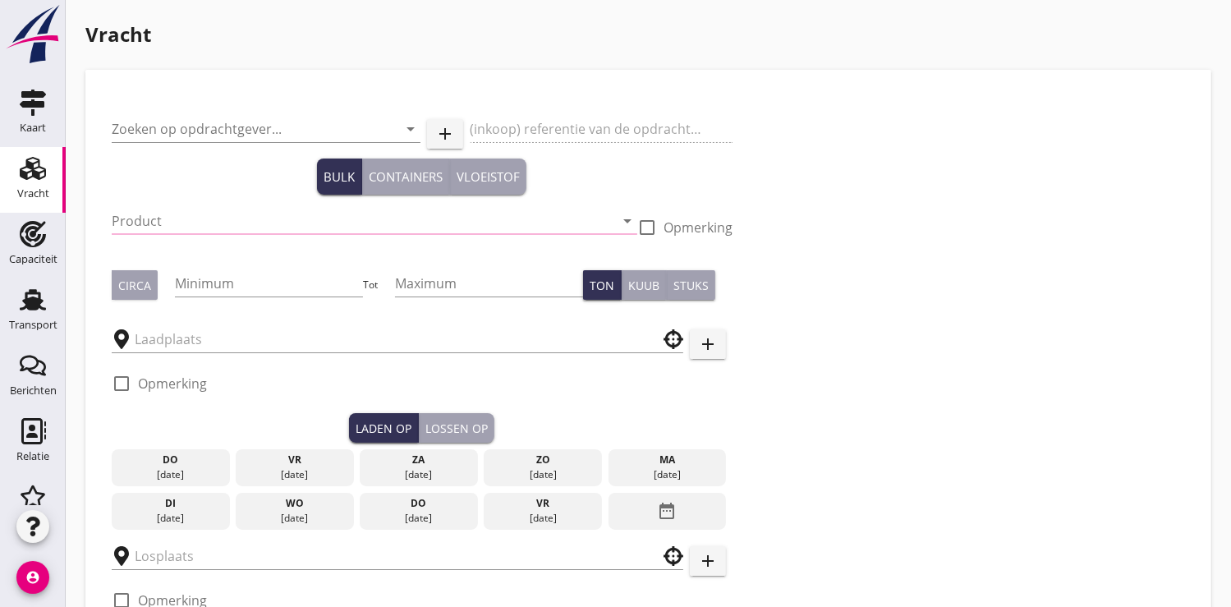
type input "Verbrugge Marine B.V."
type input "Anhydriet (6334)"
type input "1850"
type input "1900"
type input "Rhenus"
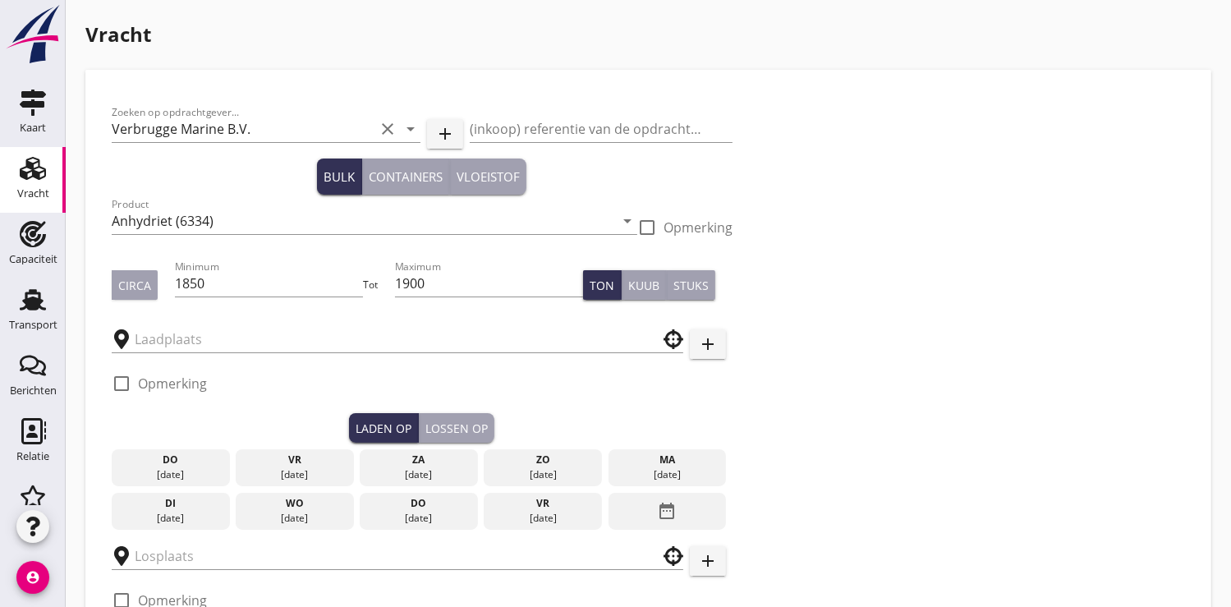
type input "Verbrugge"
checkbox input "true"
type input "17"
radio input "false"
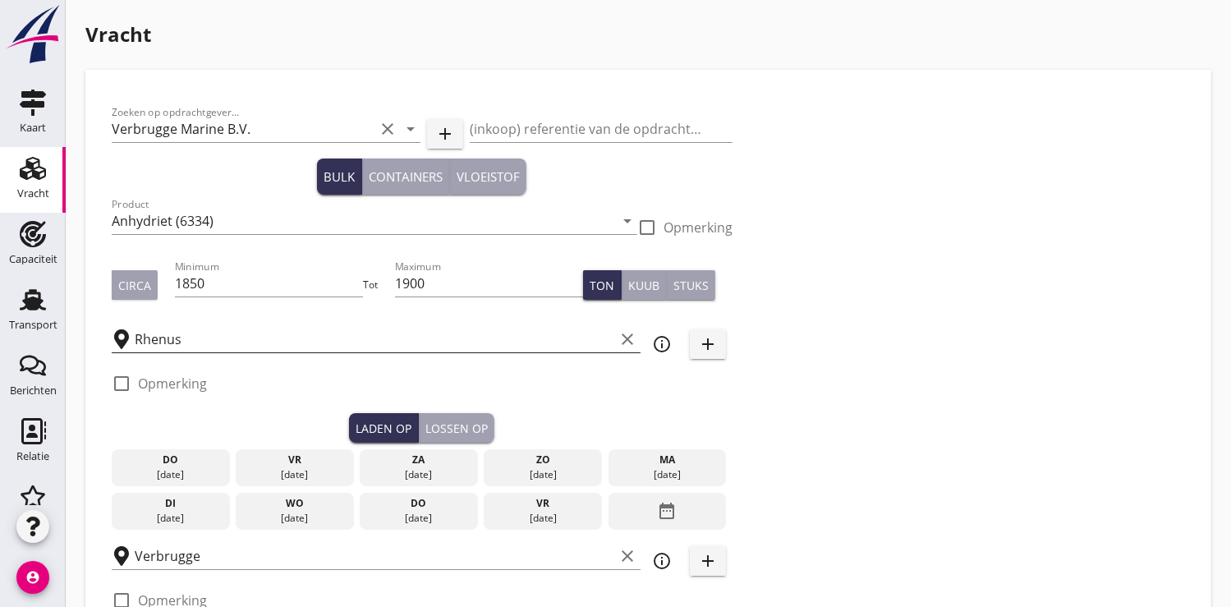
radio input "false"
checkbox input "true"
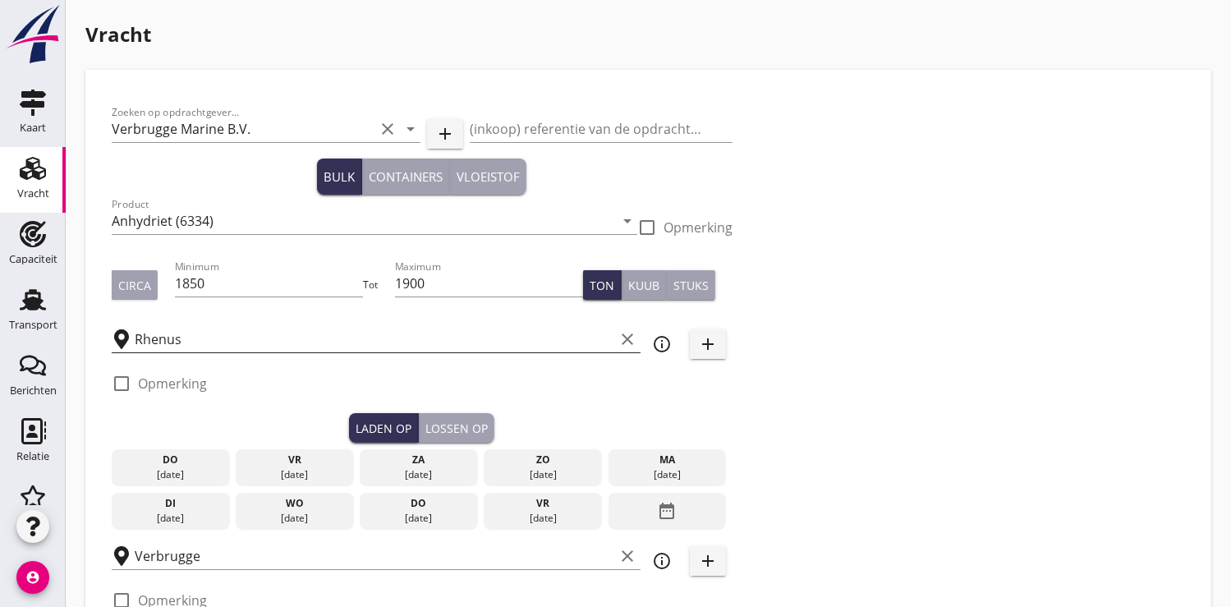
type input "48"
type input "18"
radio input "false"
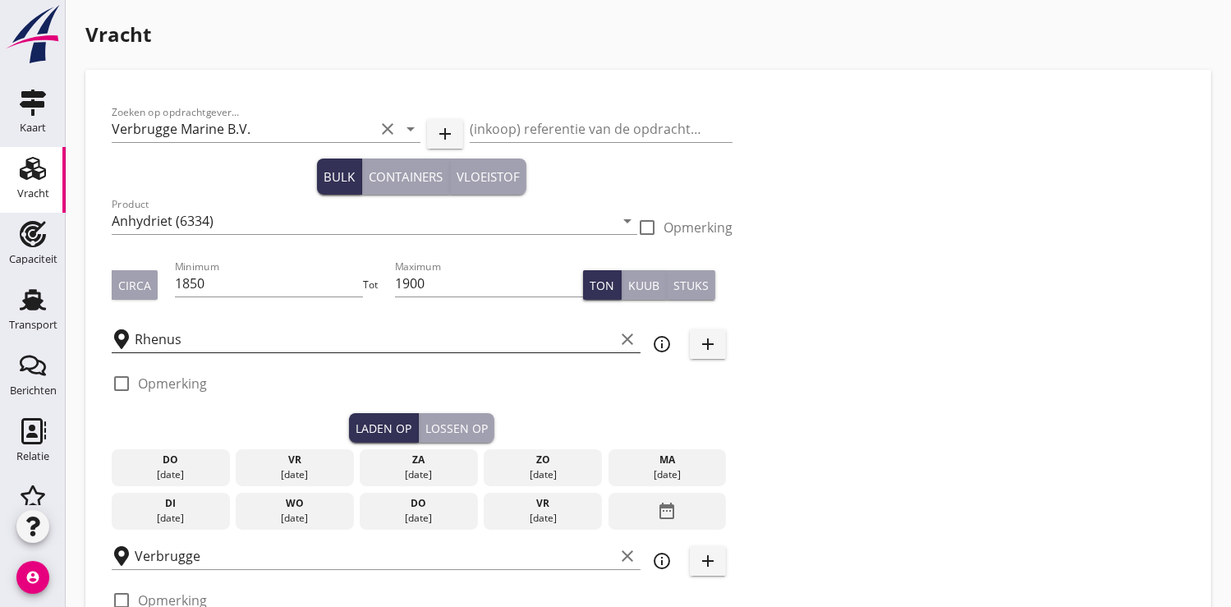
checkbox input "true"
type input "24"
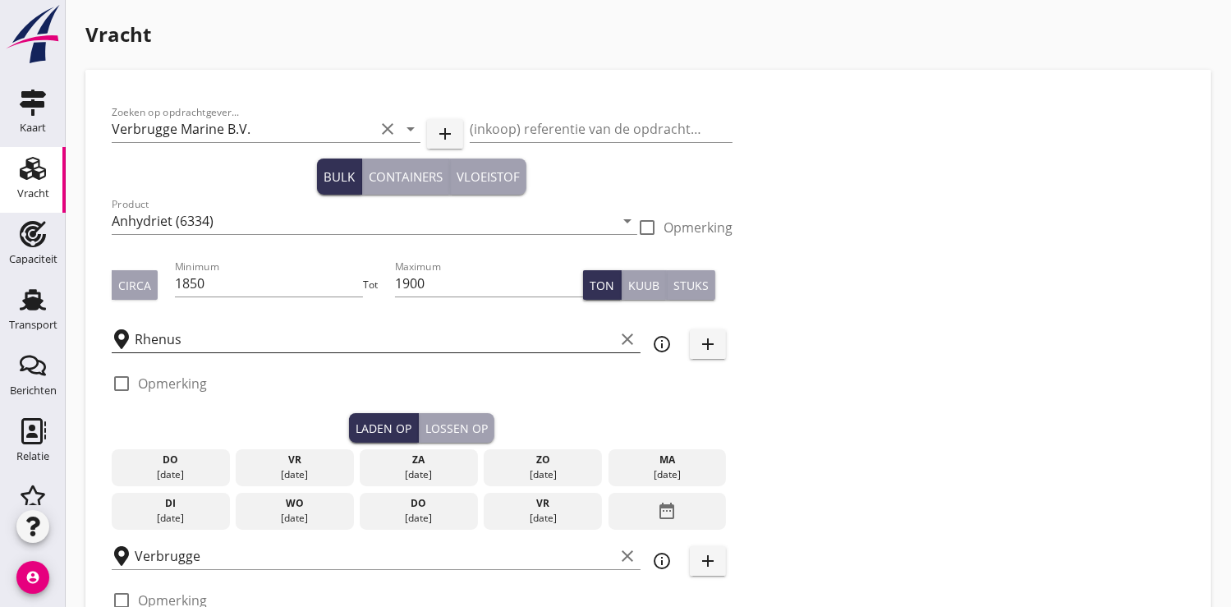
type input "2"
type input "21"
drag, startPoint x: 418, startPoint y: 513, endPoint x: 329, endPoint y: 506, distance: 89.0
click at [418, 511] on div "[DATE]" at bounding box center [419, 518] width 110 height 15
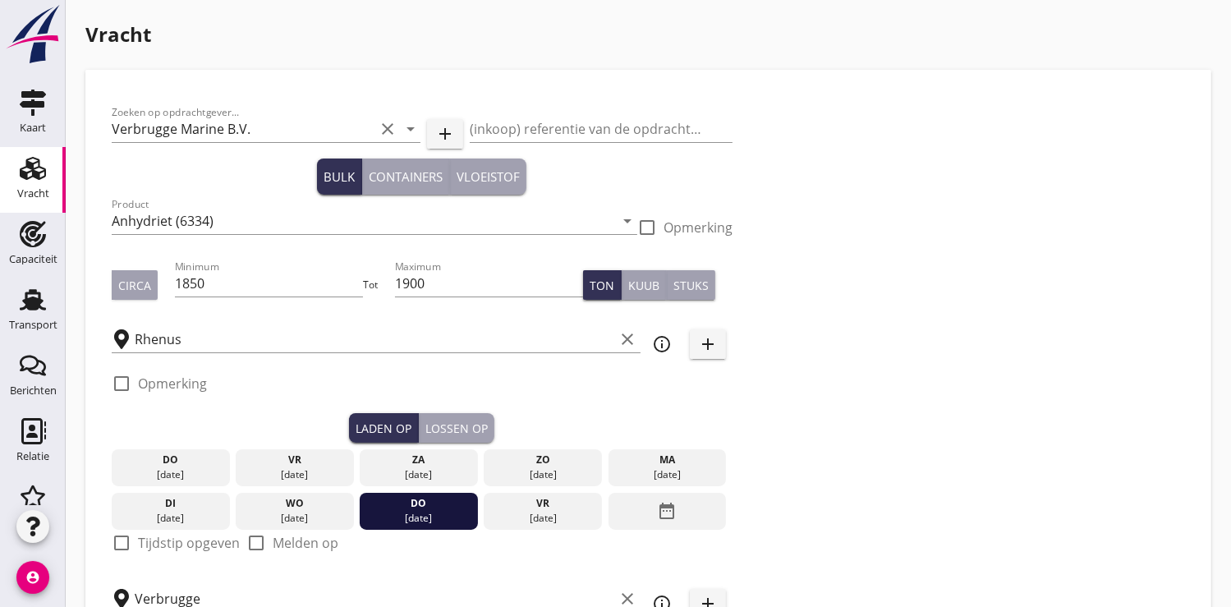
drag, startPoint x: 121, startPoint y: 542, endPoint x: 154, endPoint y: 517, distance: 42.2
click at [121, 541] on div at bounding box center [122, 543] width 28 height 28
checkbox input "true"
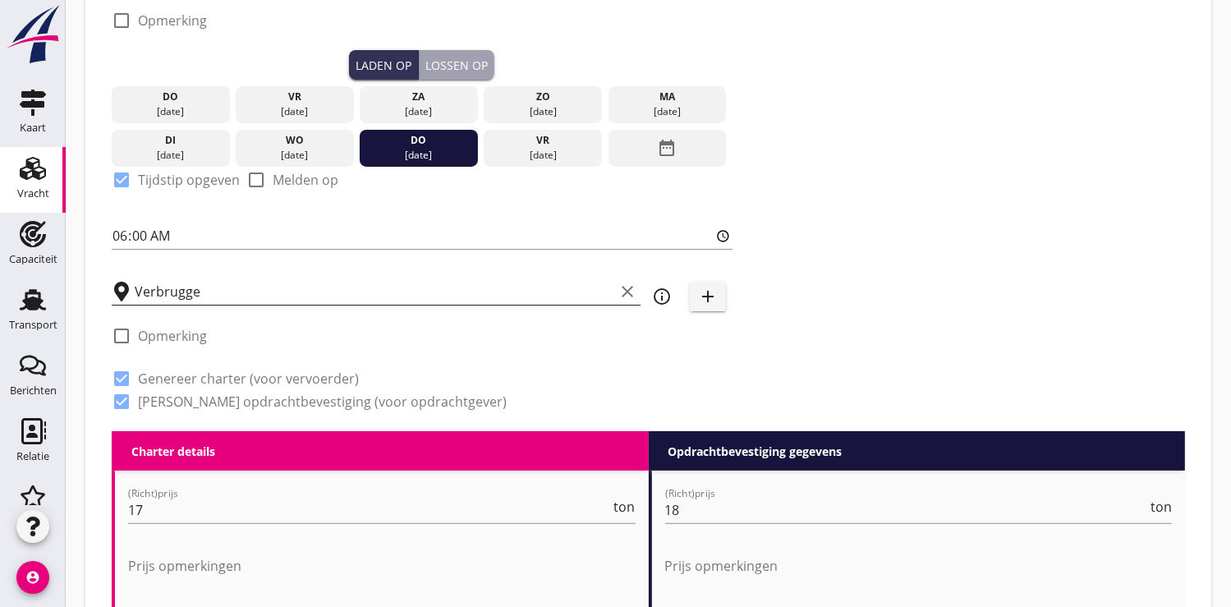
scroll to position [365, 0]
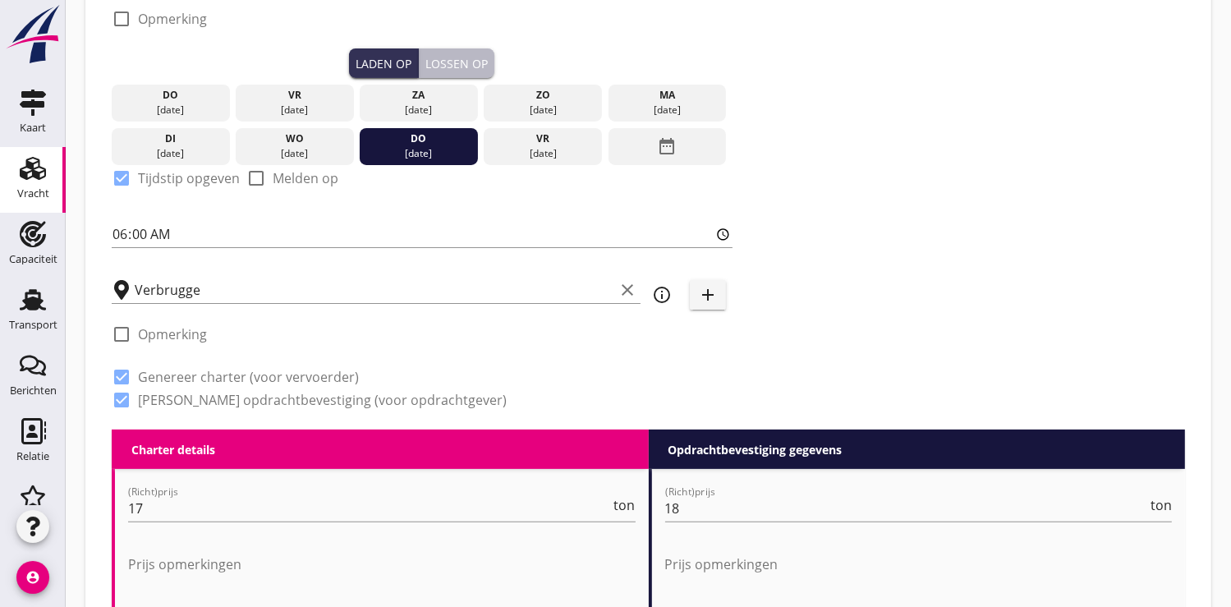
click at [446, 62] on div "Lossen op" at bounding box center [457, 63] width 62 height 17
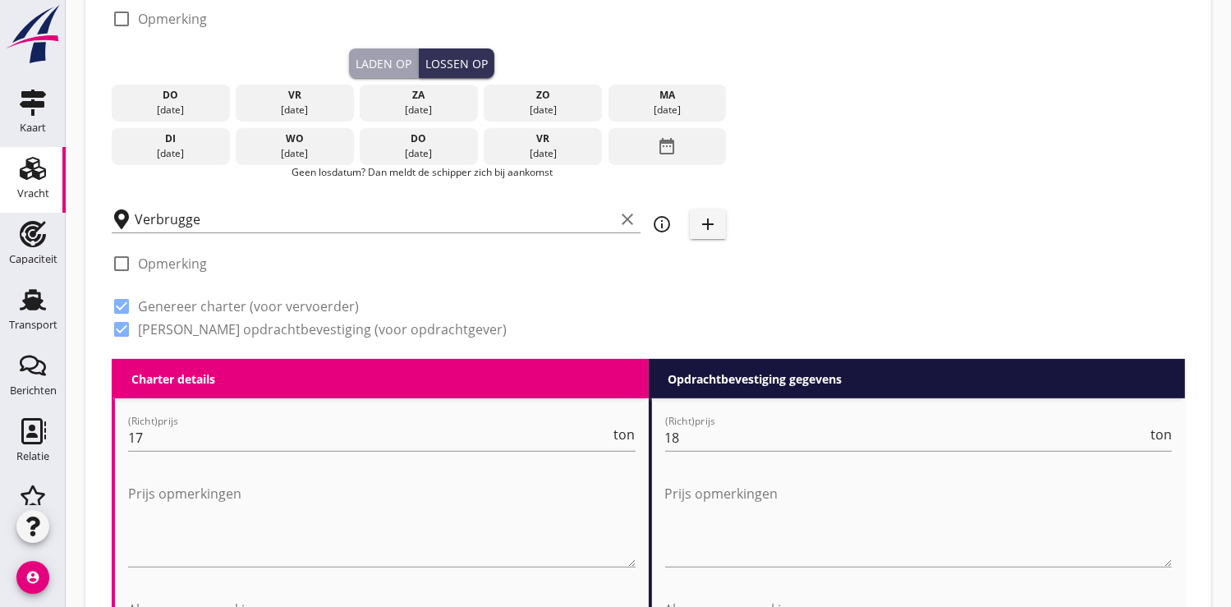
click at [659, 151] on icon "date_range" at bounding box center [667, 146] width 20 height 30
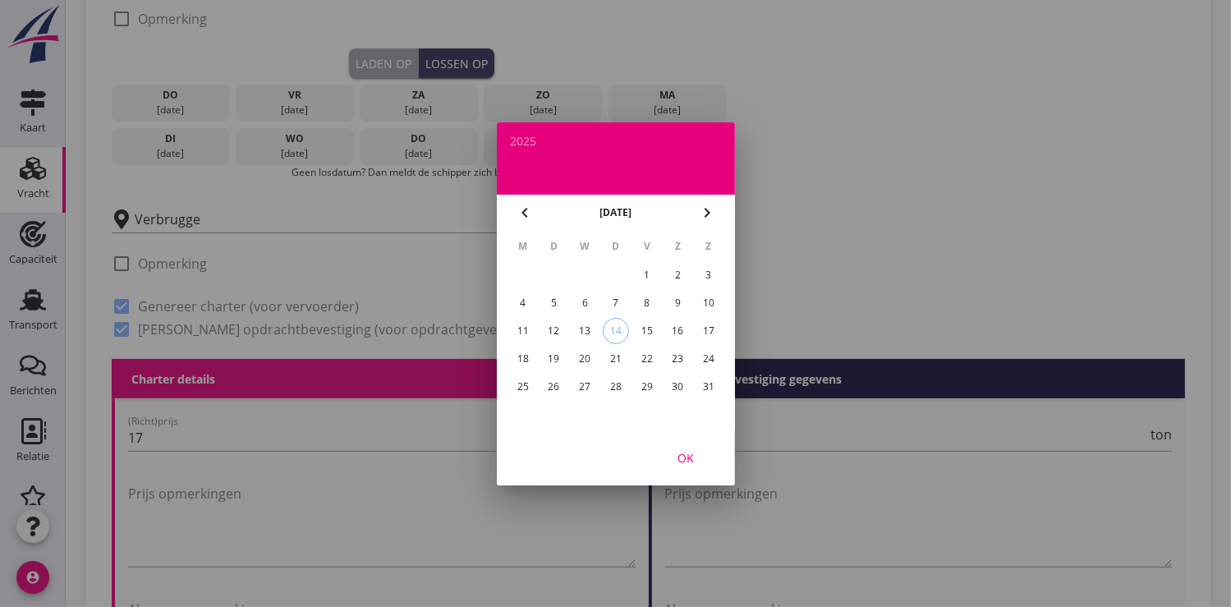
click at [642, 384] on div "29" at bounding box center [646, 387] width 26 height 26
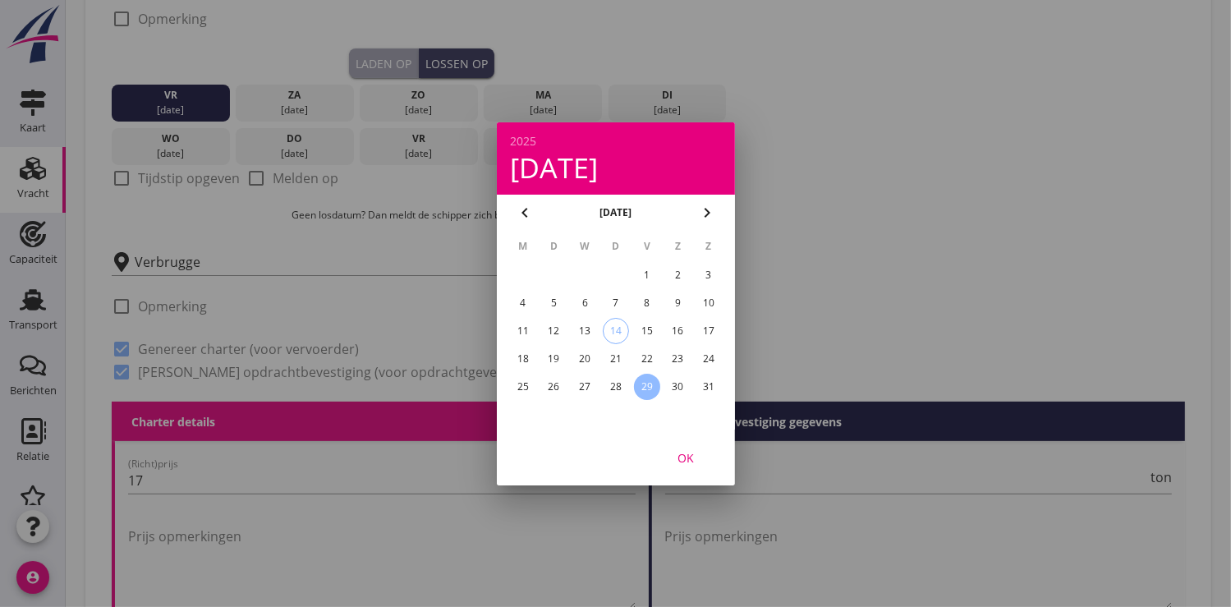
click at [690, 455] on div "OK" at bounding box center [686, 457] width 46 height 17
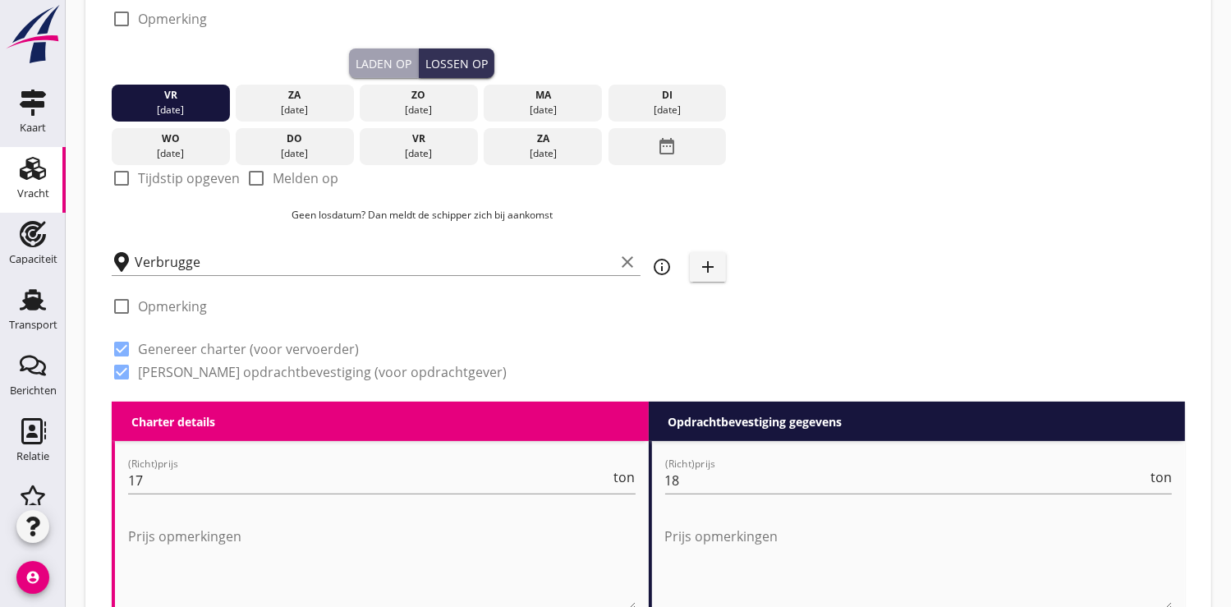
click at [117, 180] on div at bounding box center [122, 178] width 28 height 28
checkbox input "true"
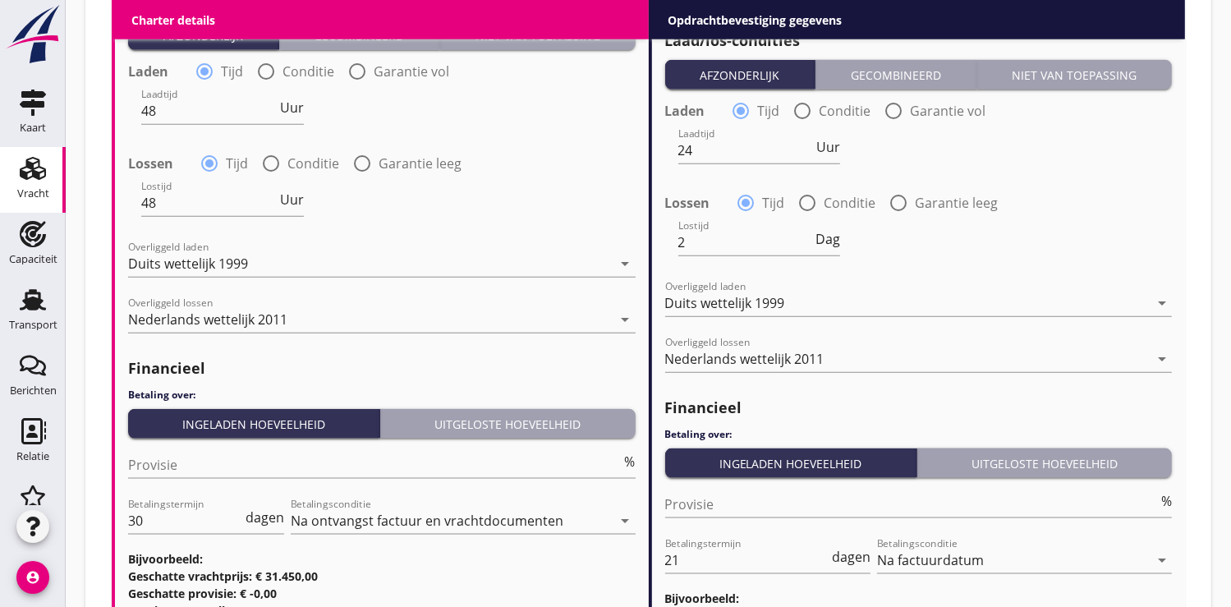
scroll to position [2001, 0]
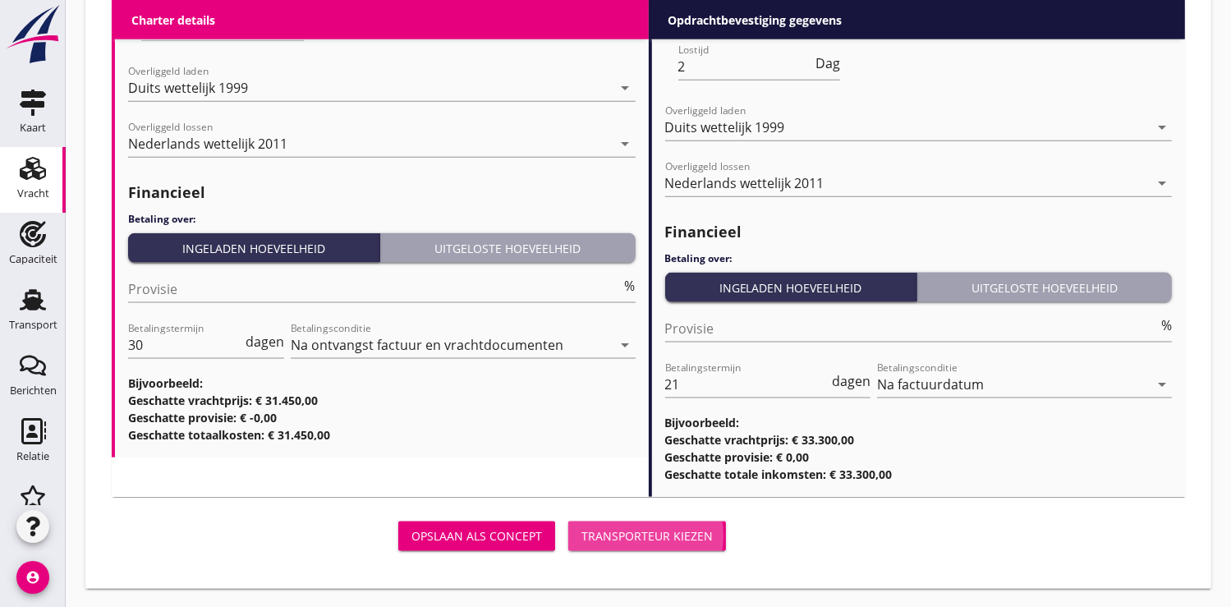
click at [639, 535] on div "Transporteur kiezen" at bounding box center [647, 535] width 131 height 17
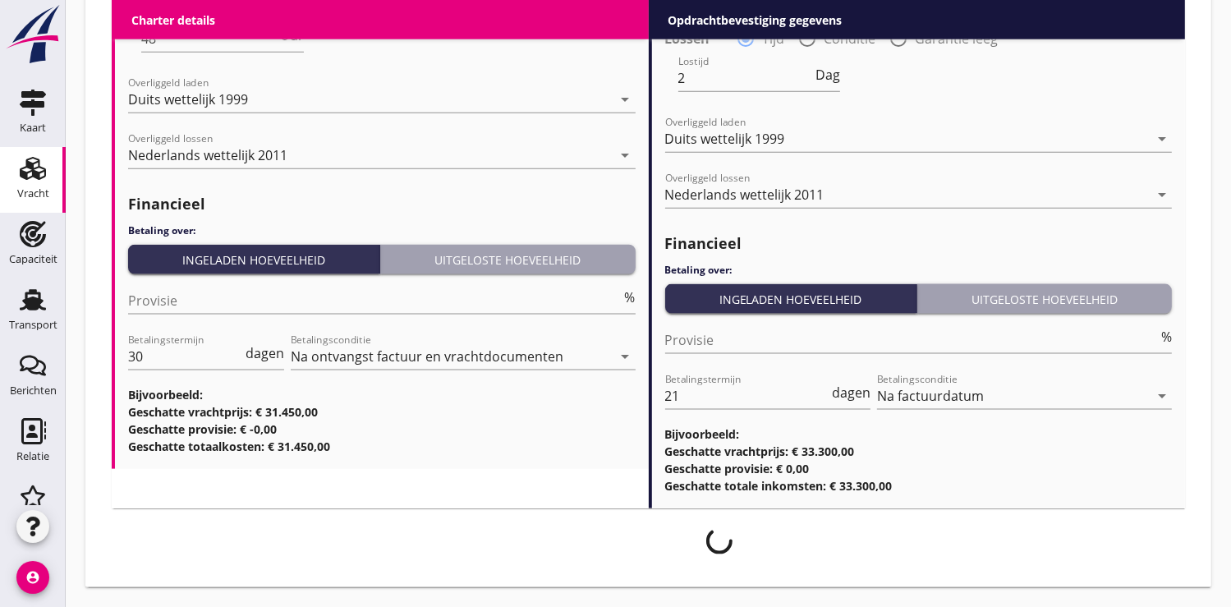
scroll to position [1987, 0]
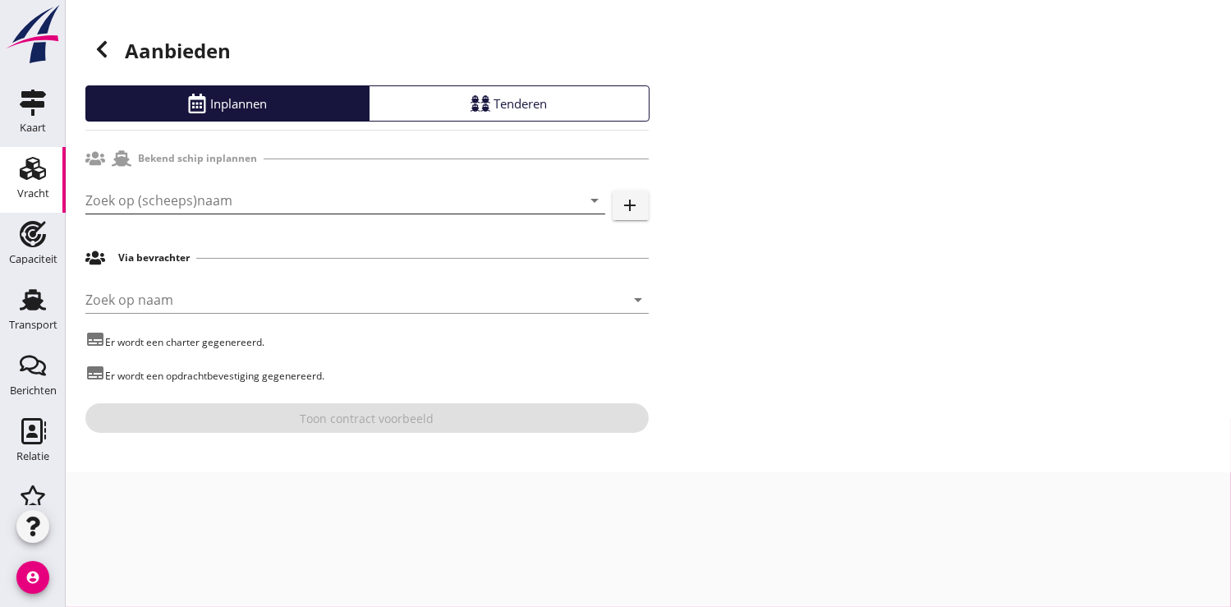
click at [124, 203] on input "Zoek op (scheeps)naam" at bounding box center [322, 200] width 474 height 26
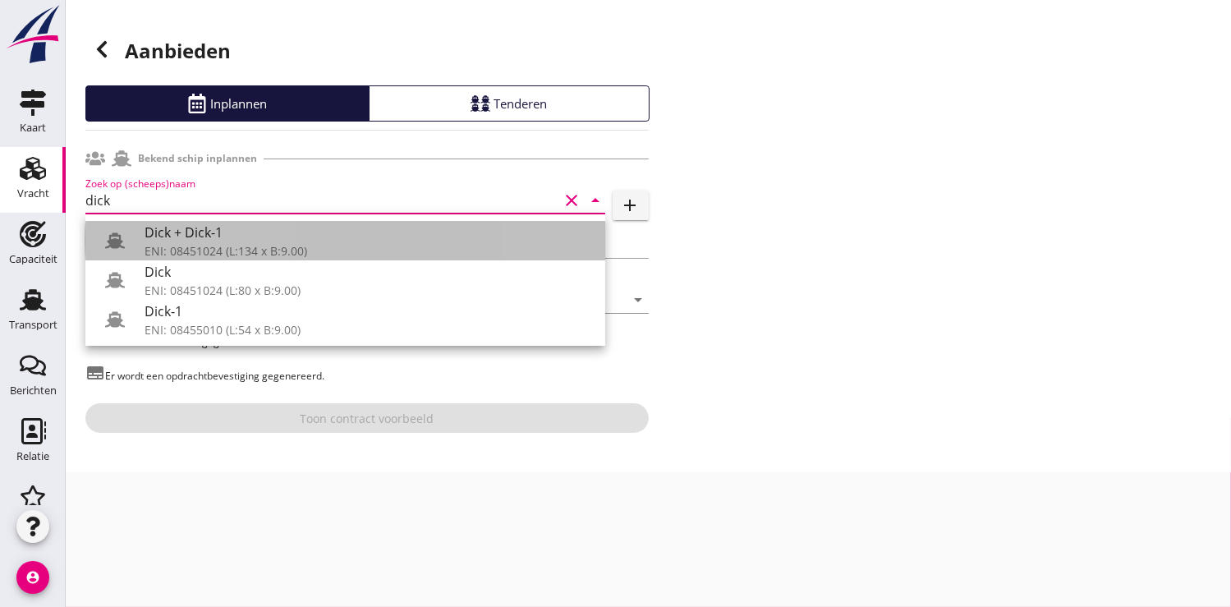
click at [140, 235] on div at bounding box center [122, 240] width 46 height 33
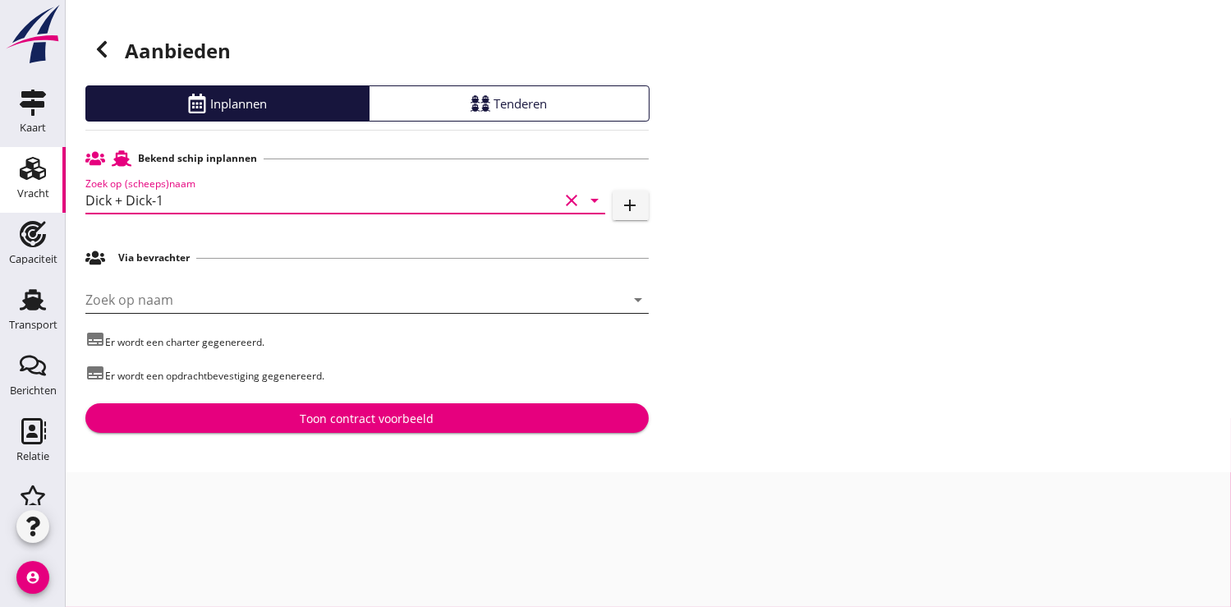
type input "Dick + Dick-1"
click at [147, 299] on input "Zoek op naam" at bounding box center [344, 300] width 518 height 26
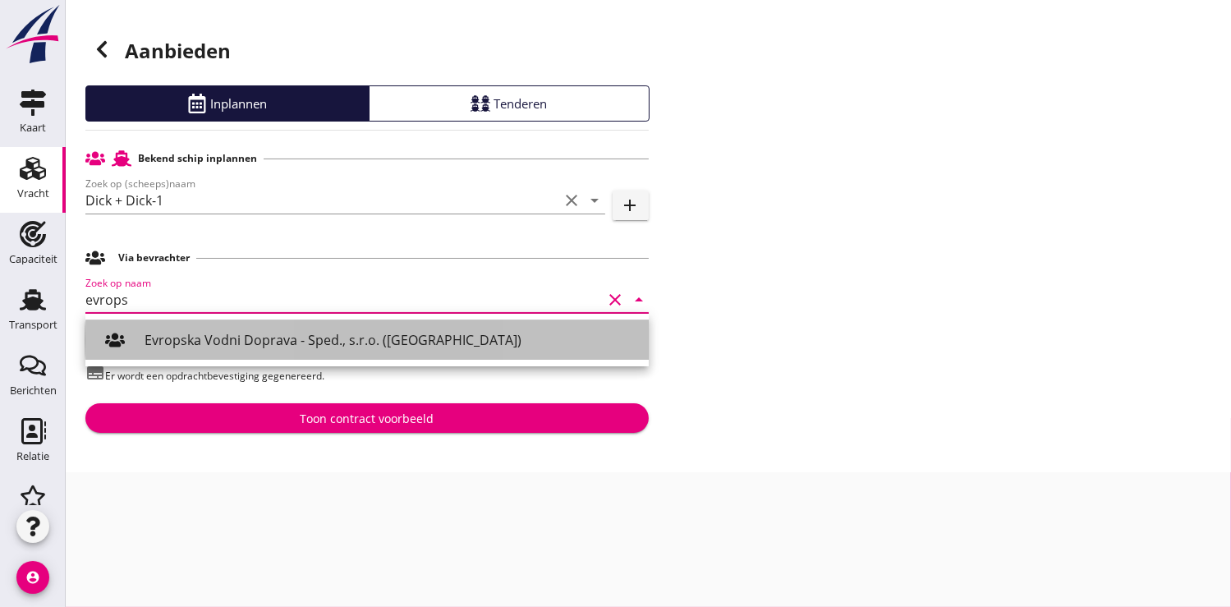
click at [233, 322] on div "Evropska Vodni Doprava - Sped., s.r.o. (Praha)" at bounding box center [390, 339] width 491 height 39
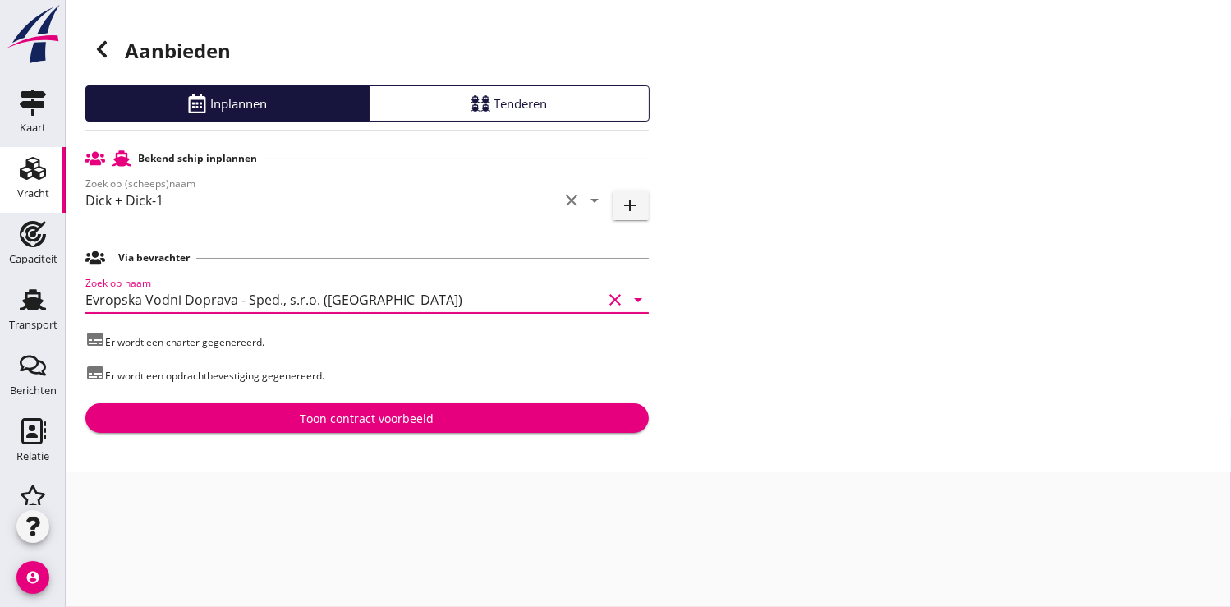
type input "Evropska Vodni Doprava - Sped., s.r.o. (Praha)"
click at [315, 419] on div "Toon contract voorbeeld" at bounding box center [367, 418] width 134 height 17
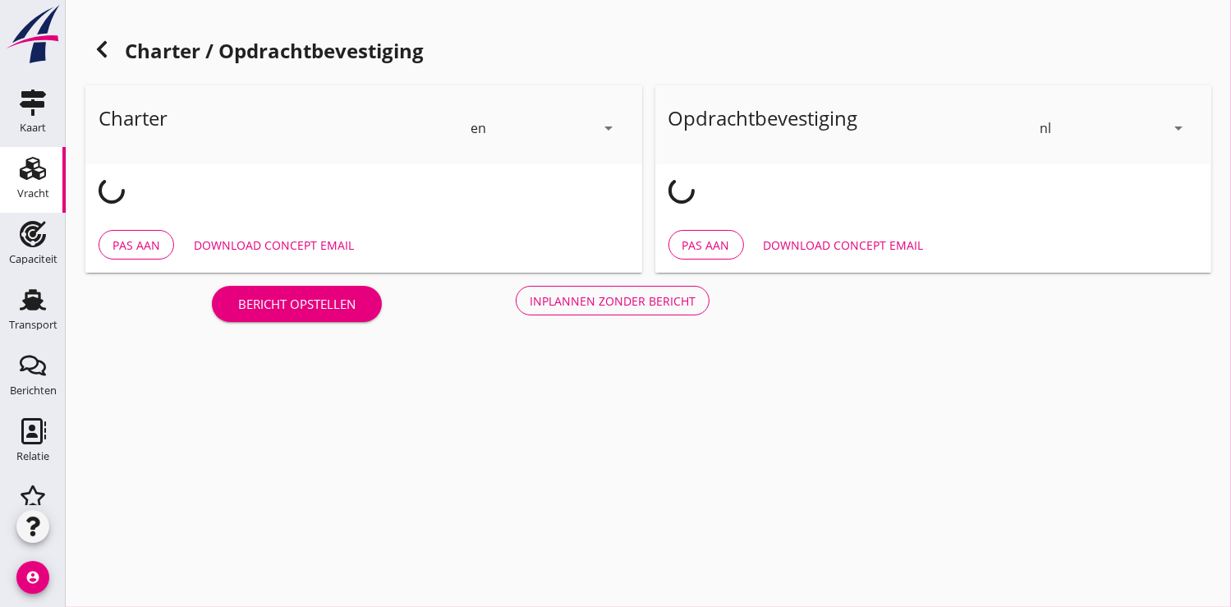
click at [619, 133] on icon "arrow_drop_down" at bounding box center [610, 128] width 20 height 20
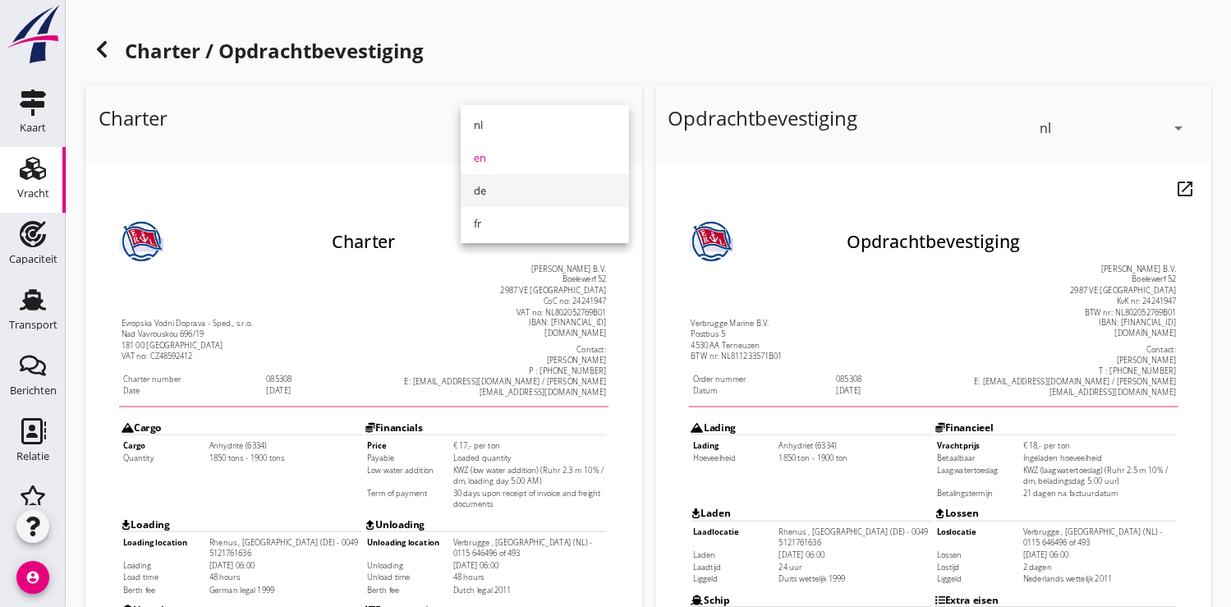
click at [481, 189] on div "de" at bounding box center [545, 191] width 142 height 20
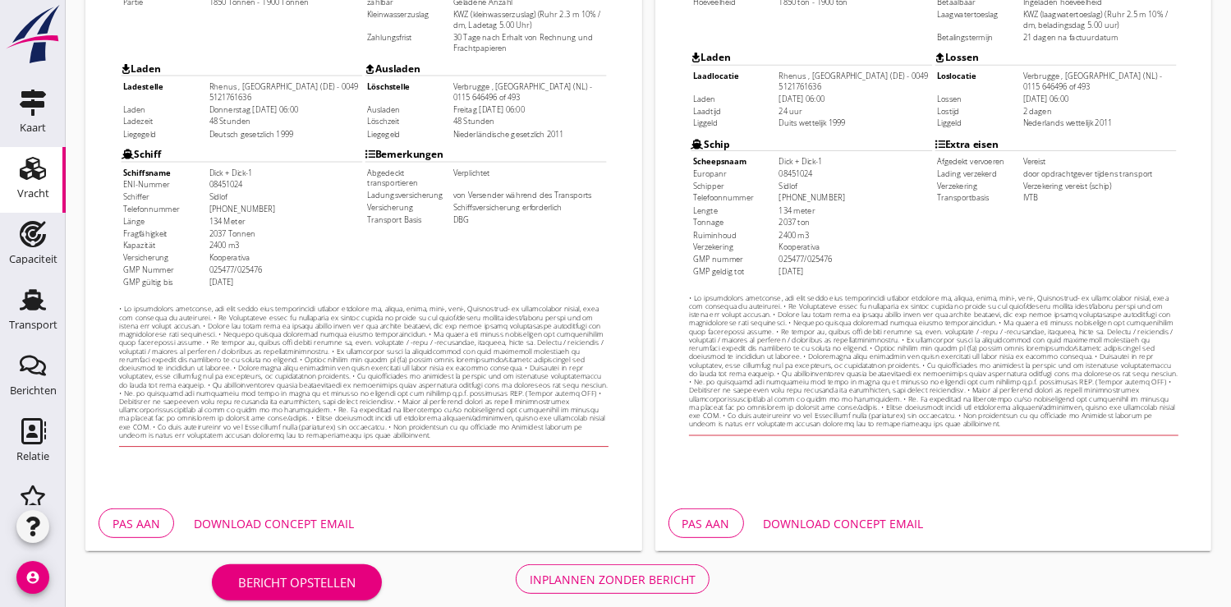
scroll to position [473, 0]
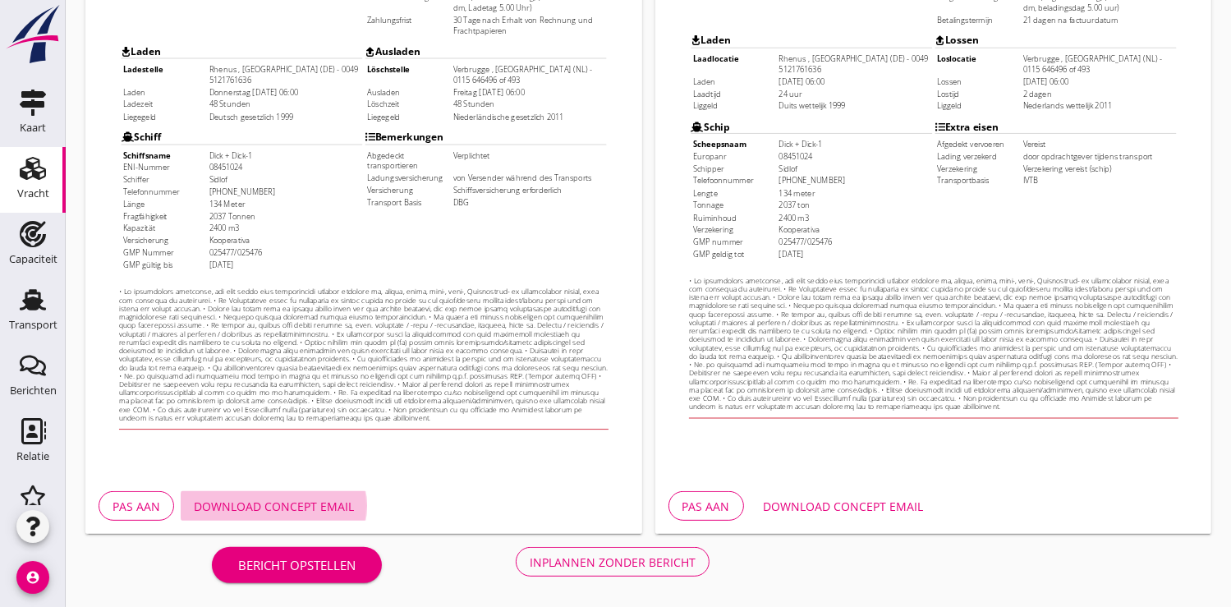
click at [281, 504] on div "Download concept email" at bounding box center [274, 506] width 160 height 17
click at [844, 506] on div "Download concept email" at bounding box center [844, 506] width 160 height 17
click at [647, 559] on div "Inplannen zonder bericht" at bounding box center [613, 562] width 166 height 17
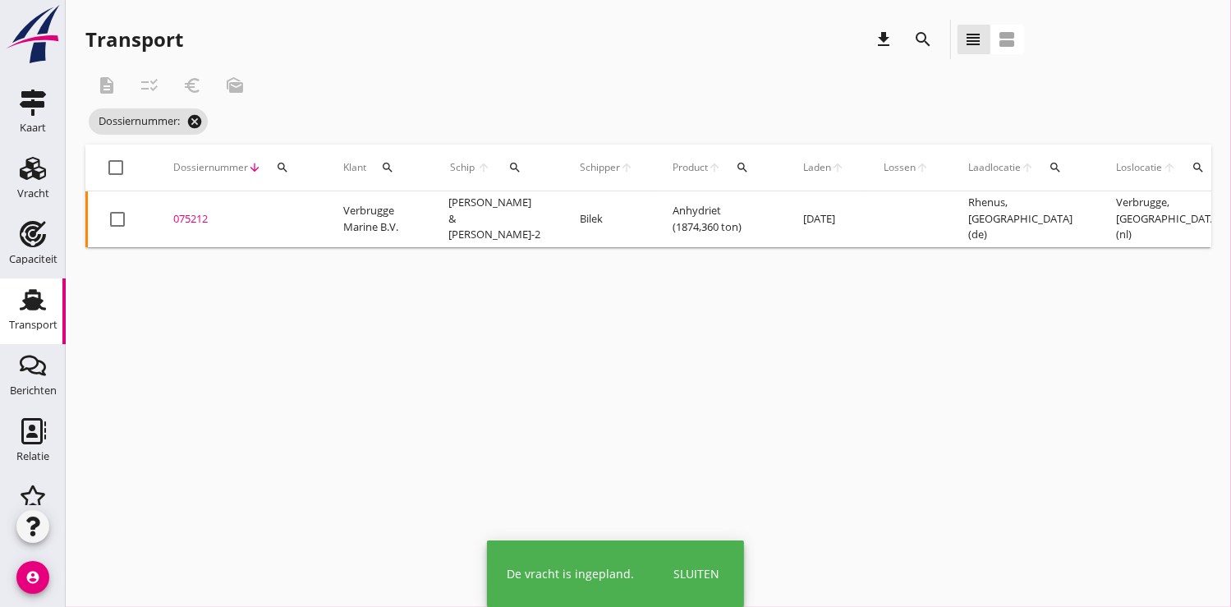
click at [193, 122] on div "Deel track en trace Vracht details Vracht aanpassen Schip wijzigen Vracht kopie…" at bounding box center [615, 303] width 1231 height 607
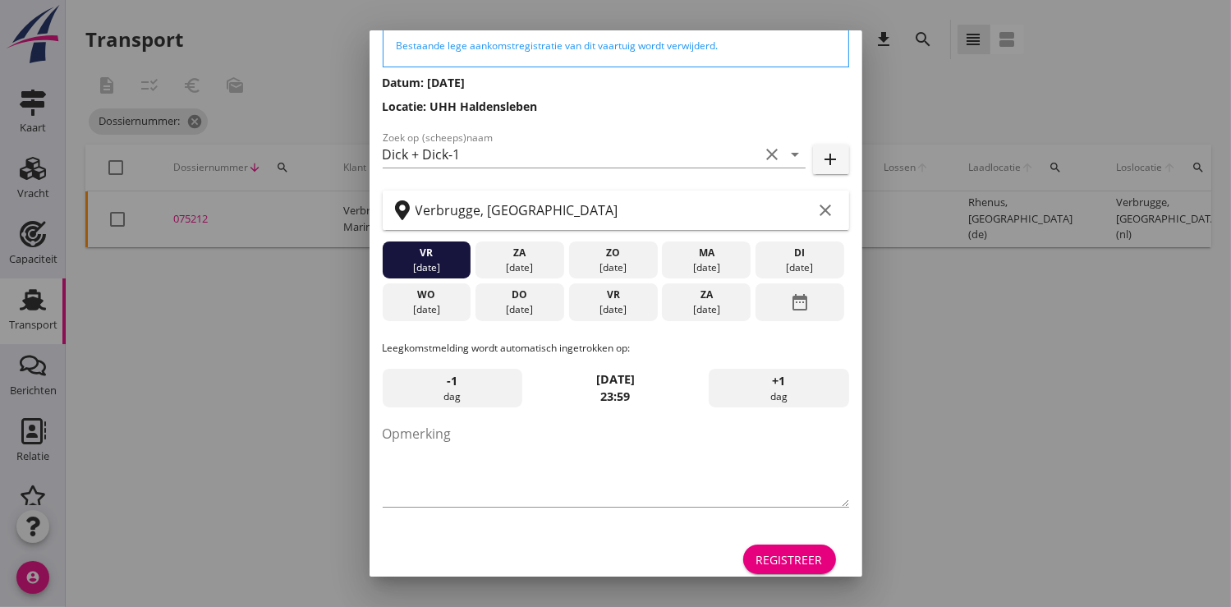
scroll to position [90, 0]
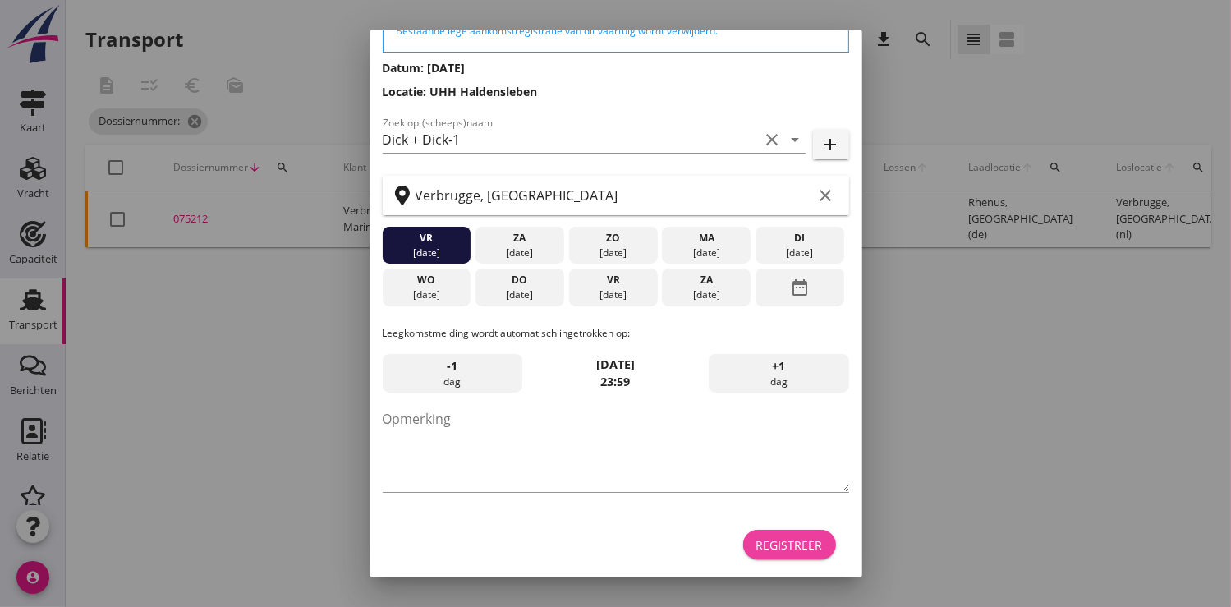
click at [774, 550] on div "Registreer" at bounding box center [790, 544] width 67 height 17
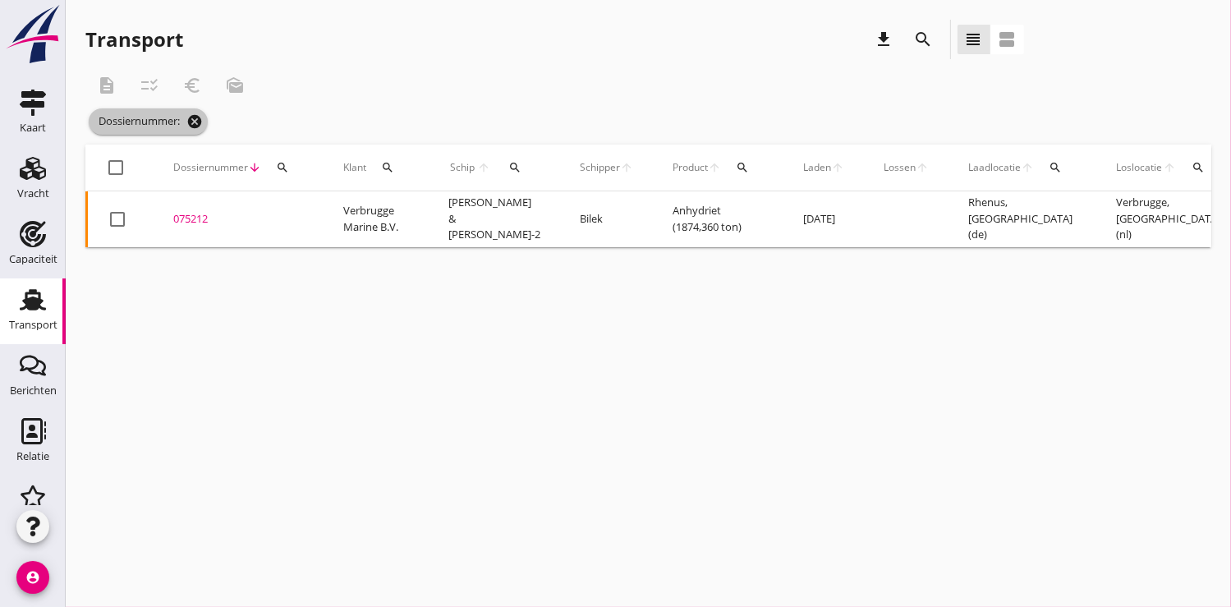
click at [200, 122] on icon "cancel" at bounding box center [194, 121] width 16 height 16
